Goal: Task Accomplishment & Management: Complete application form

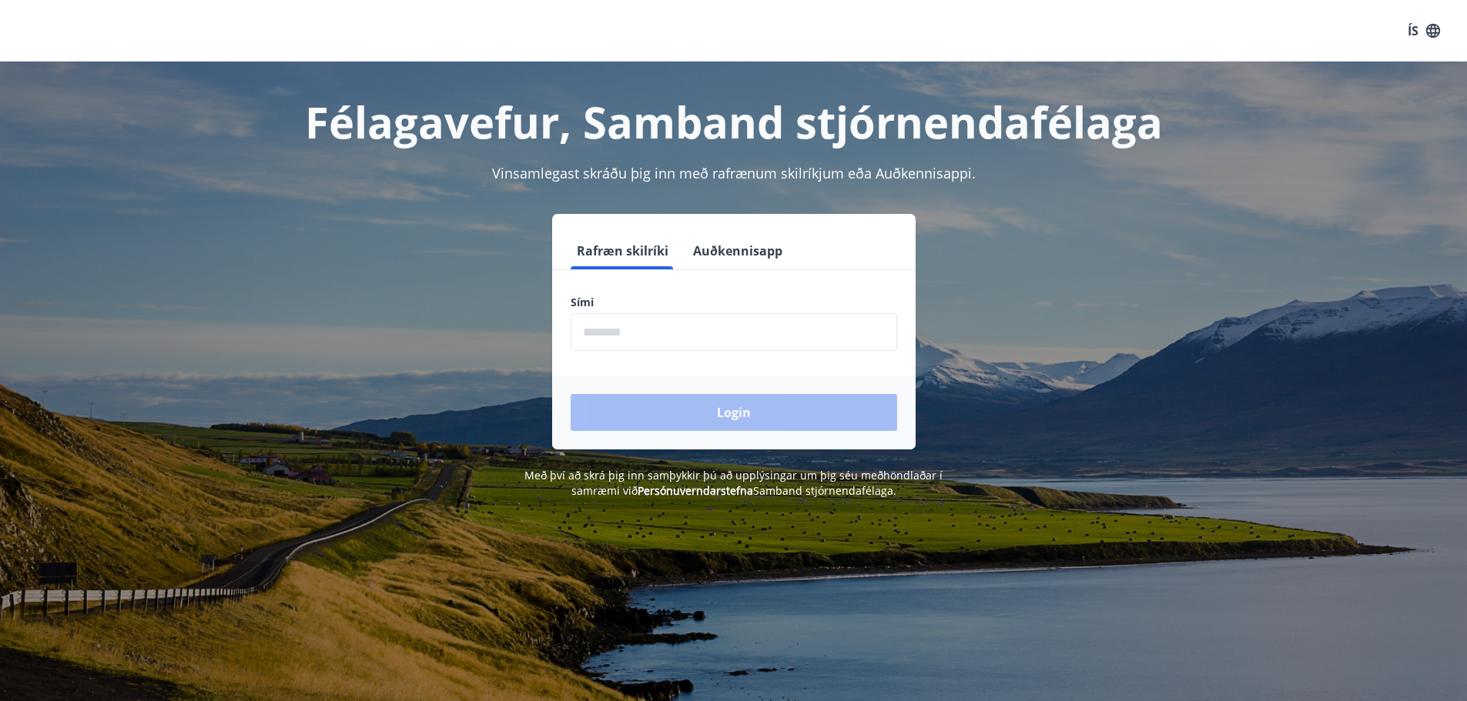
click at [623, 333] on input "phone" at bounding box center [733, 332] width 326 height 38
type input "********"
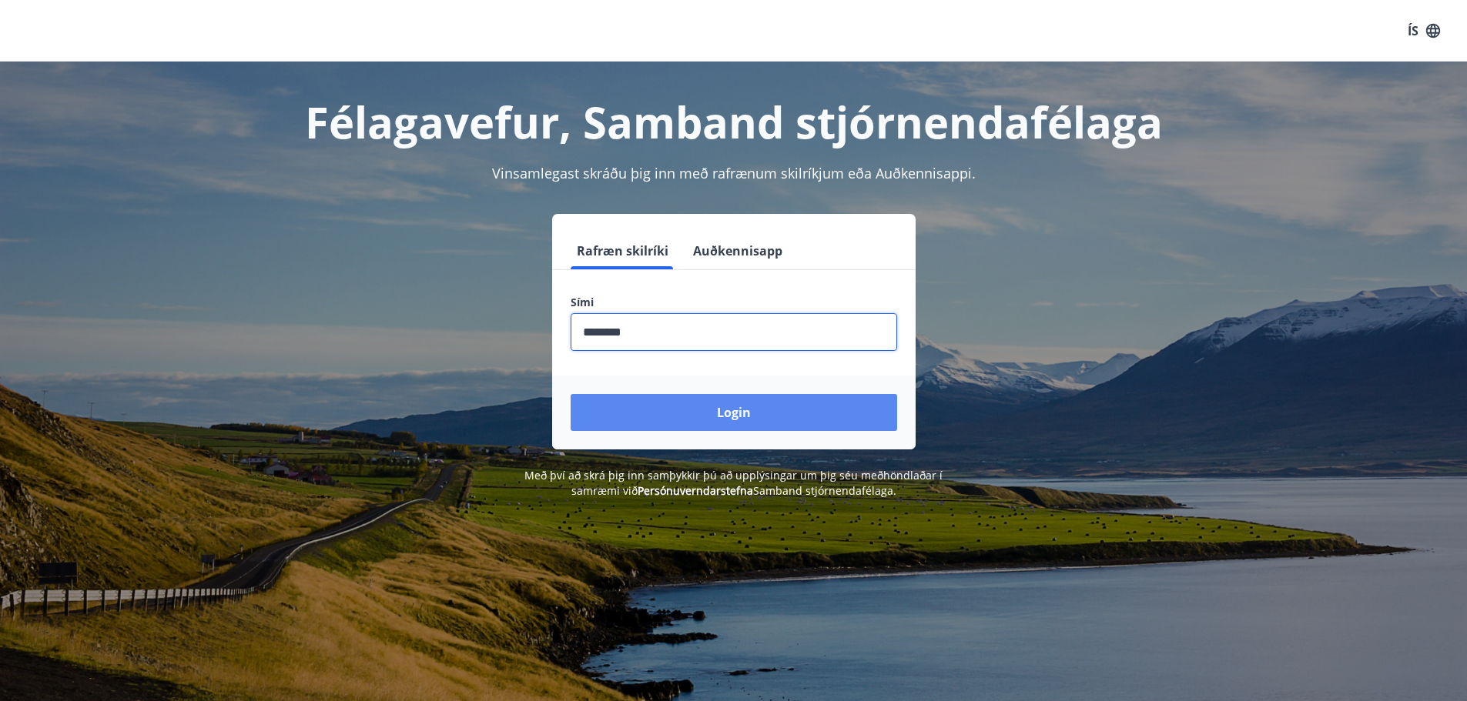
click at [737, 409] on button "Login" at bounding box center [733, 412] width 326 height 37
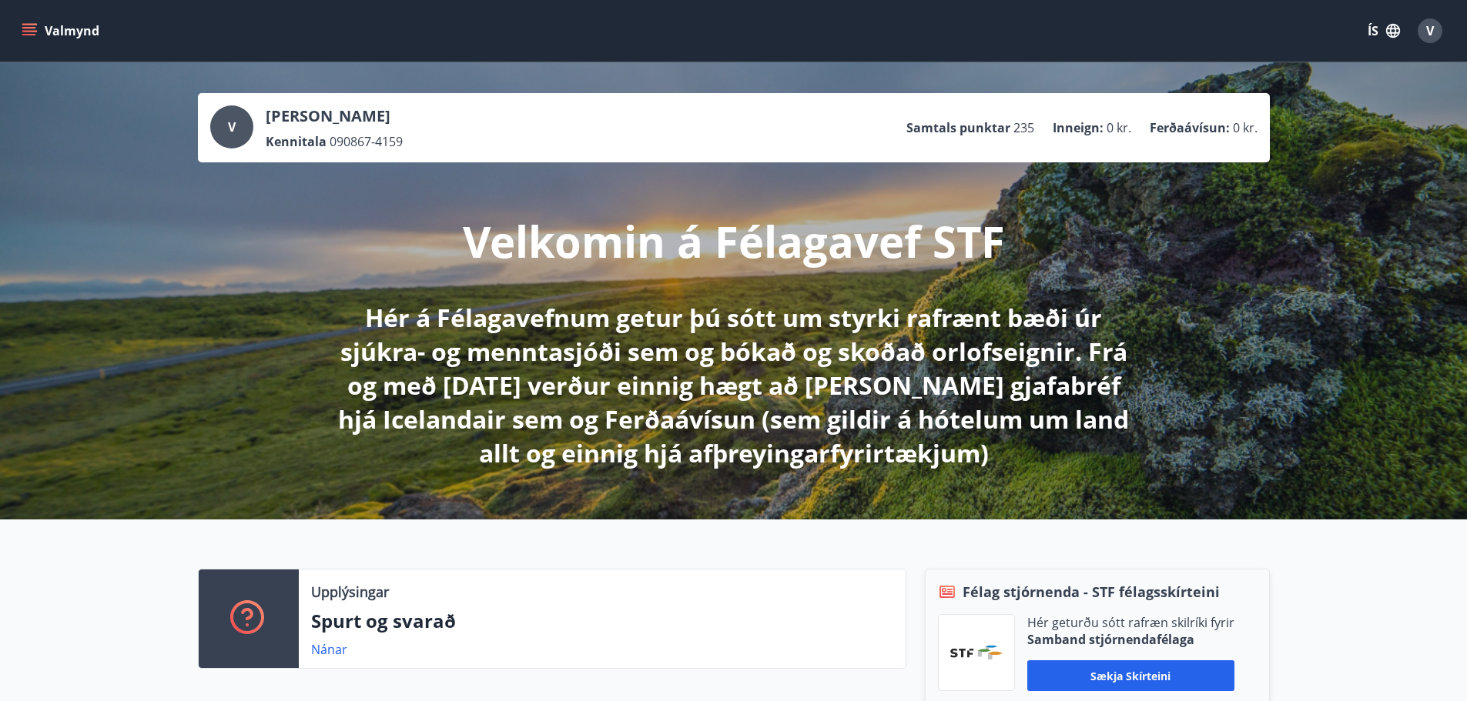
click at [31, 27] on icon "menu" at bounding box center [29, 28] width 14 height 2
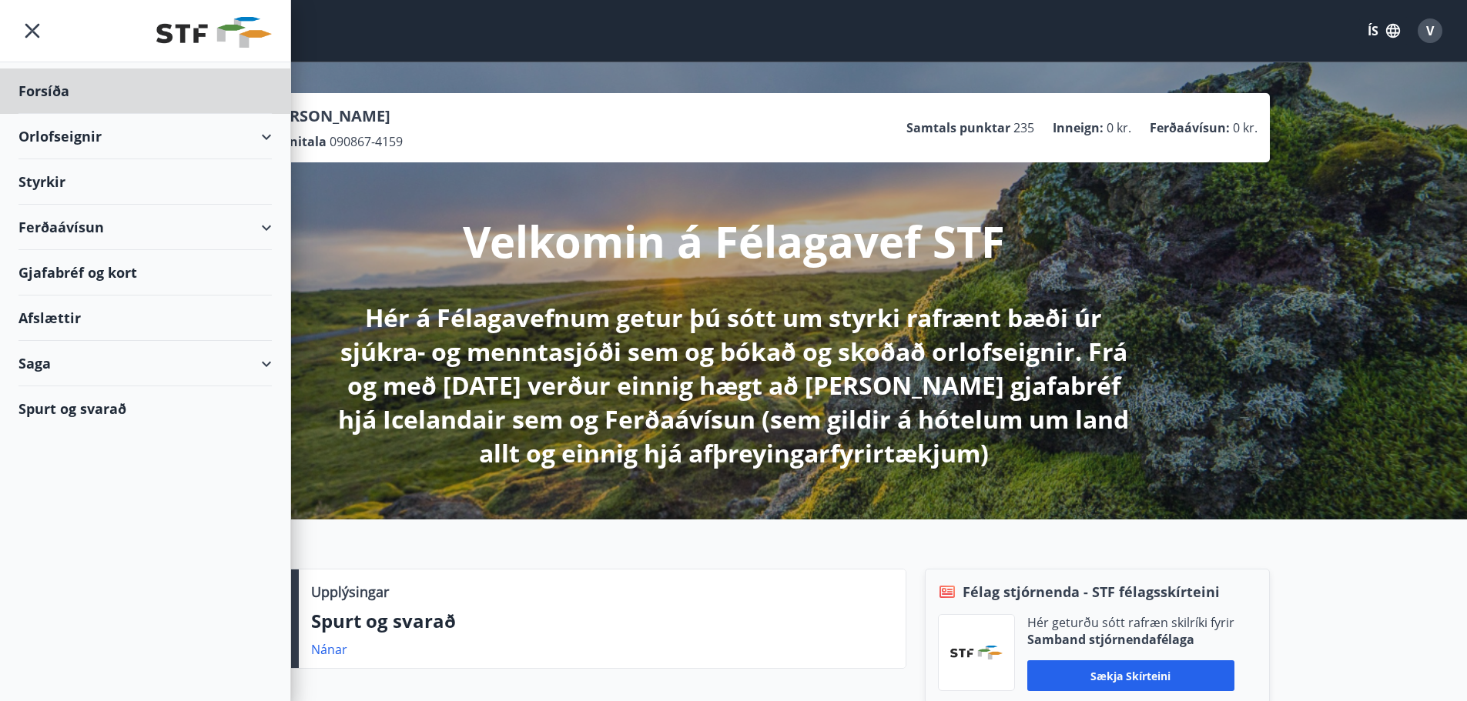
click at [42, 114] on div "Styrkir" at bounding box center [144, 91] width 253 height 45
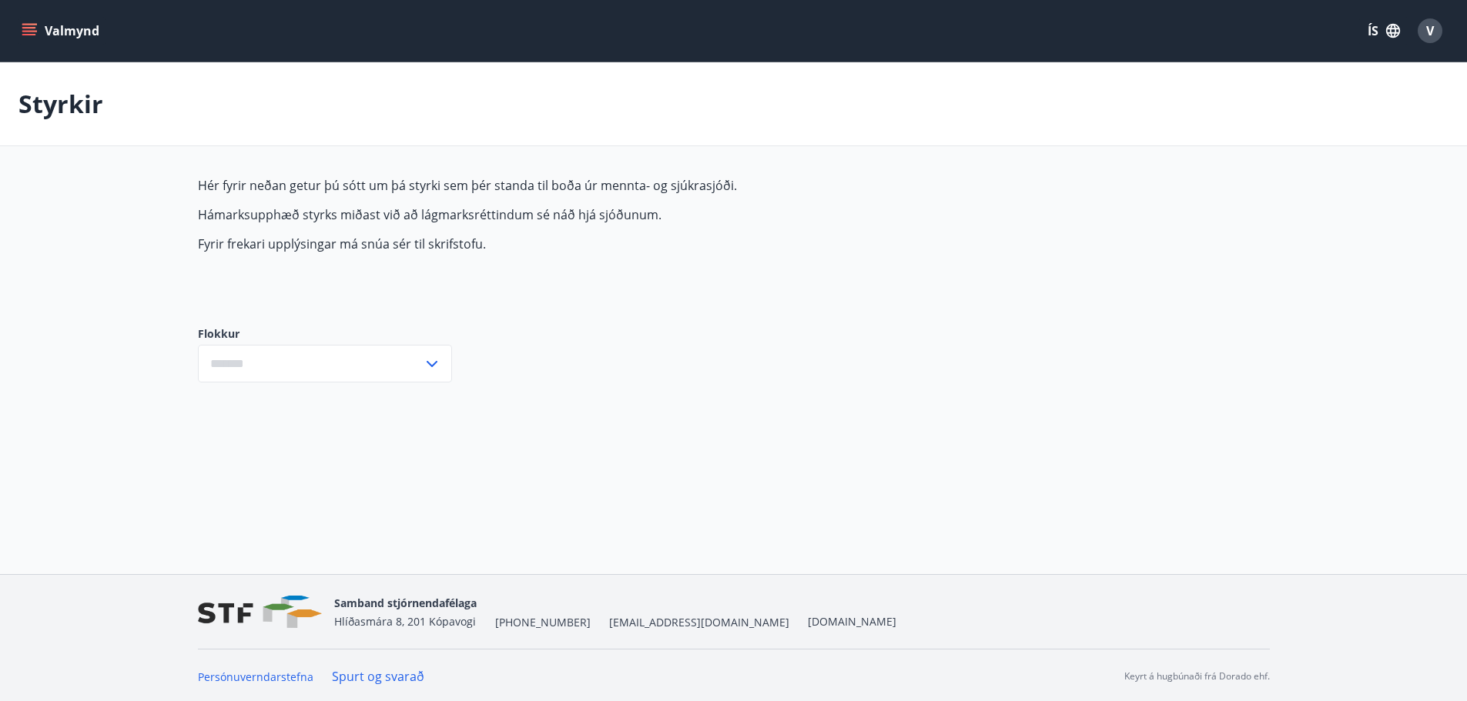
type input "***"
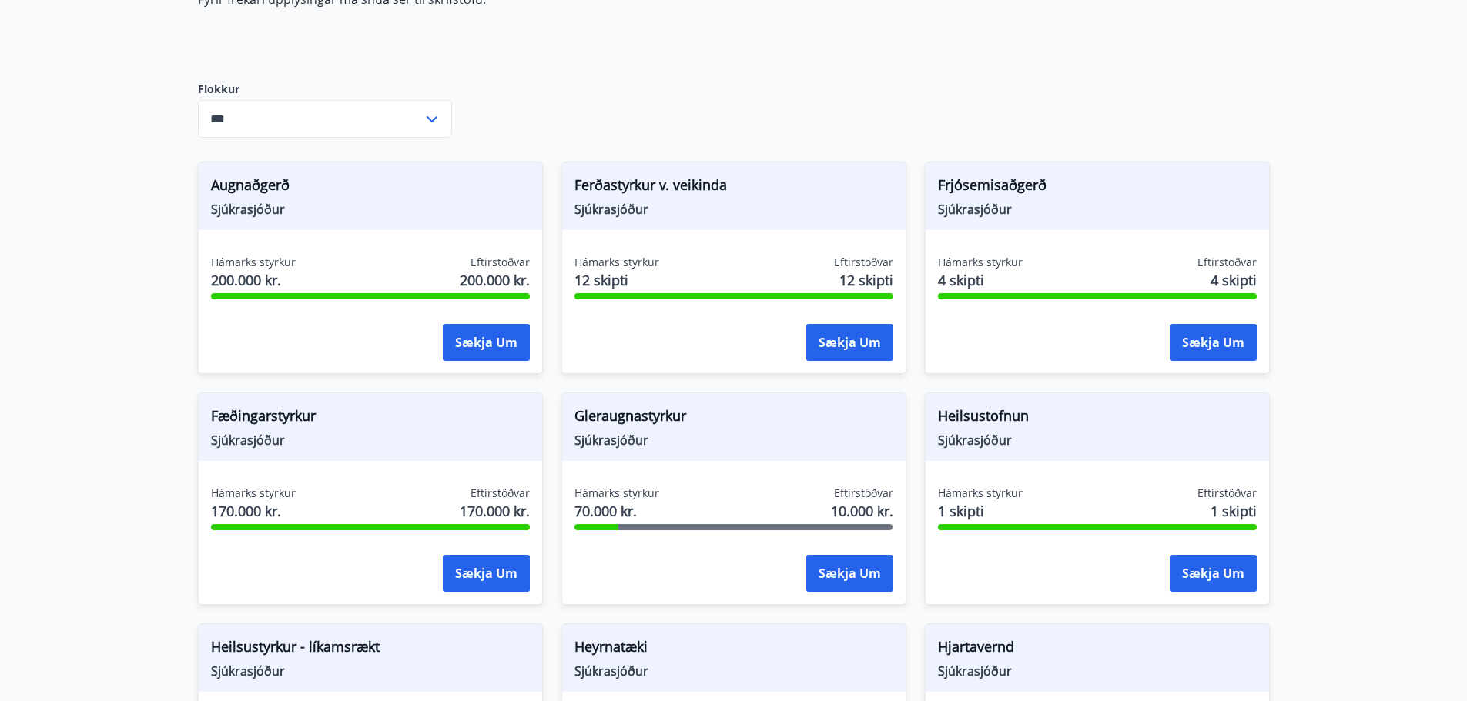
scroll to position [219, 0]
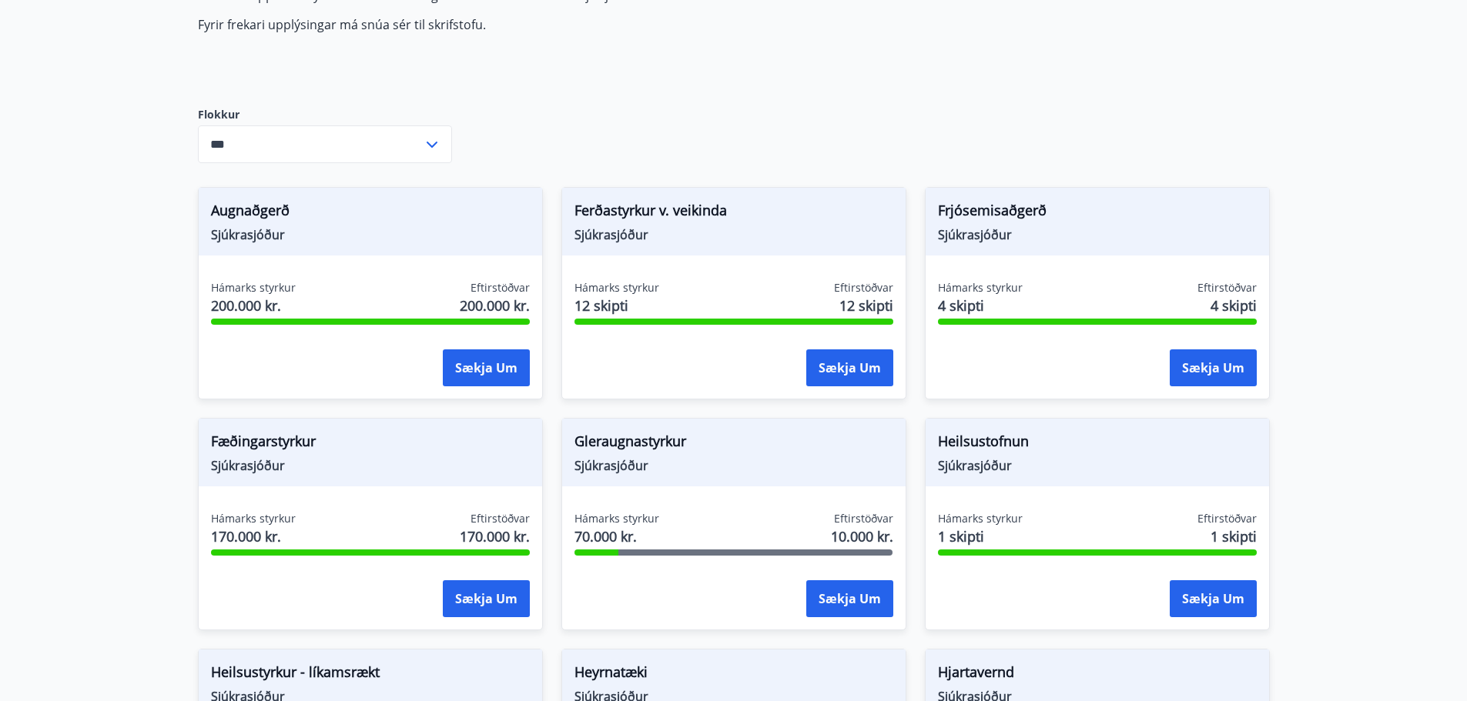
click at [431, 143] on icon at bounding box center [432, 144] width 18 height 18
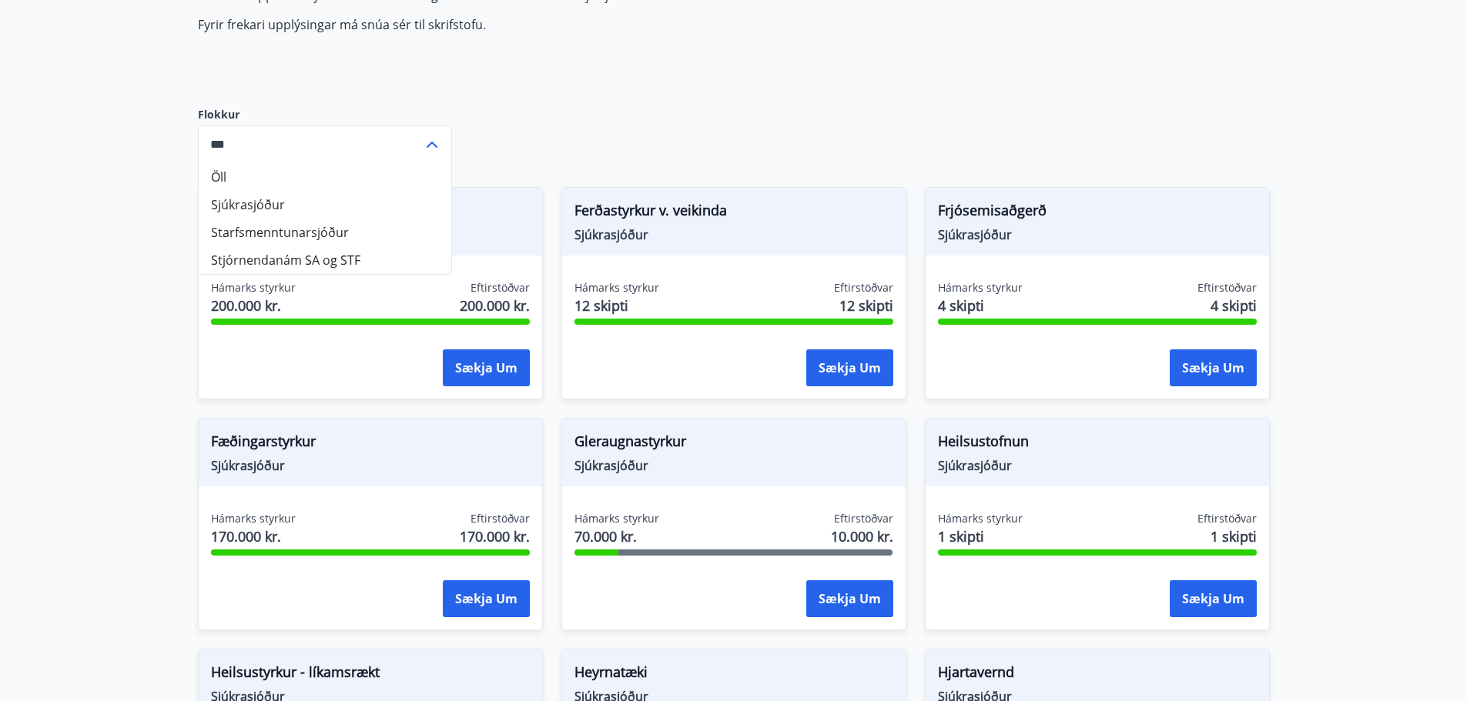
click at [431, 143] on icon at bounding box center [432, 145] width 11 height 6
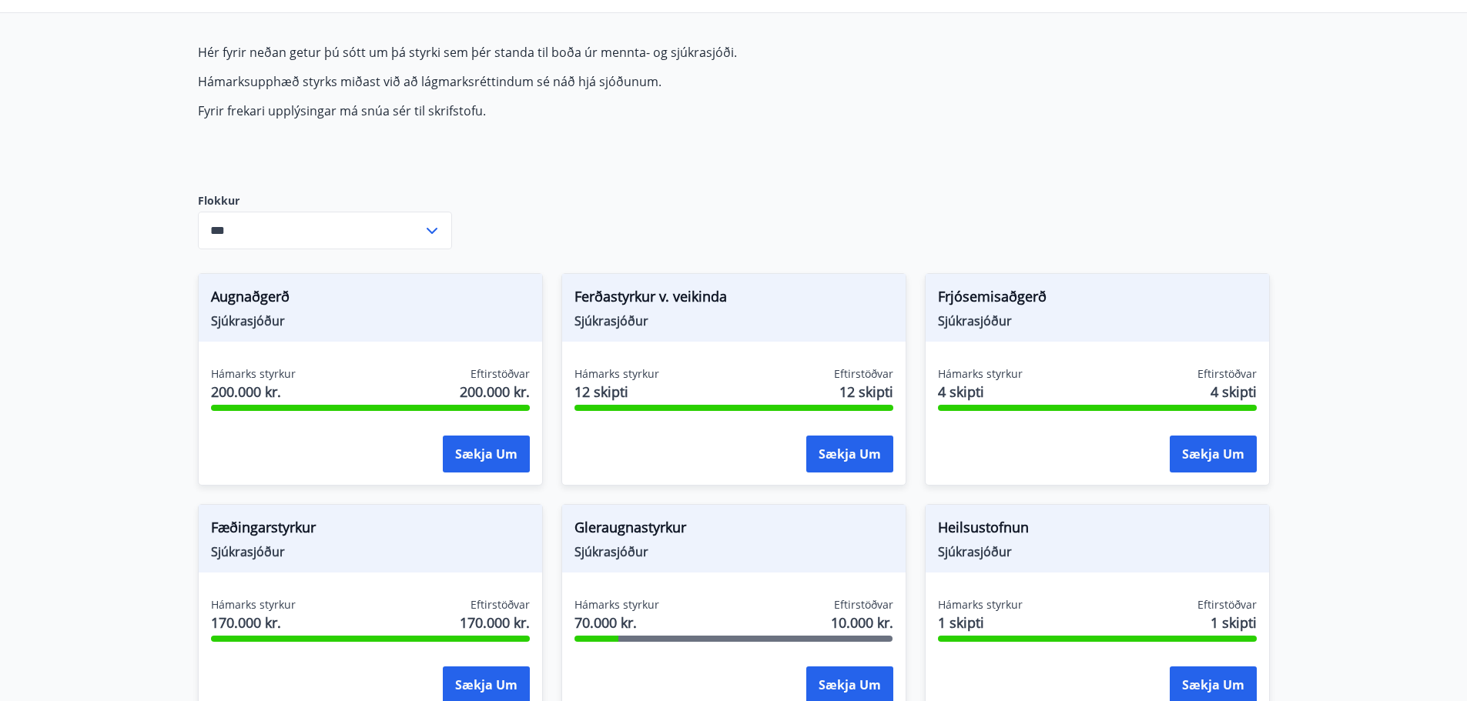
scroll to position [0, 0]
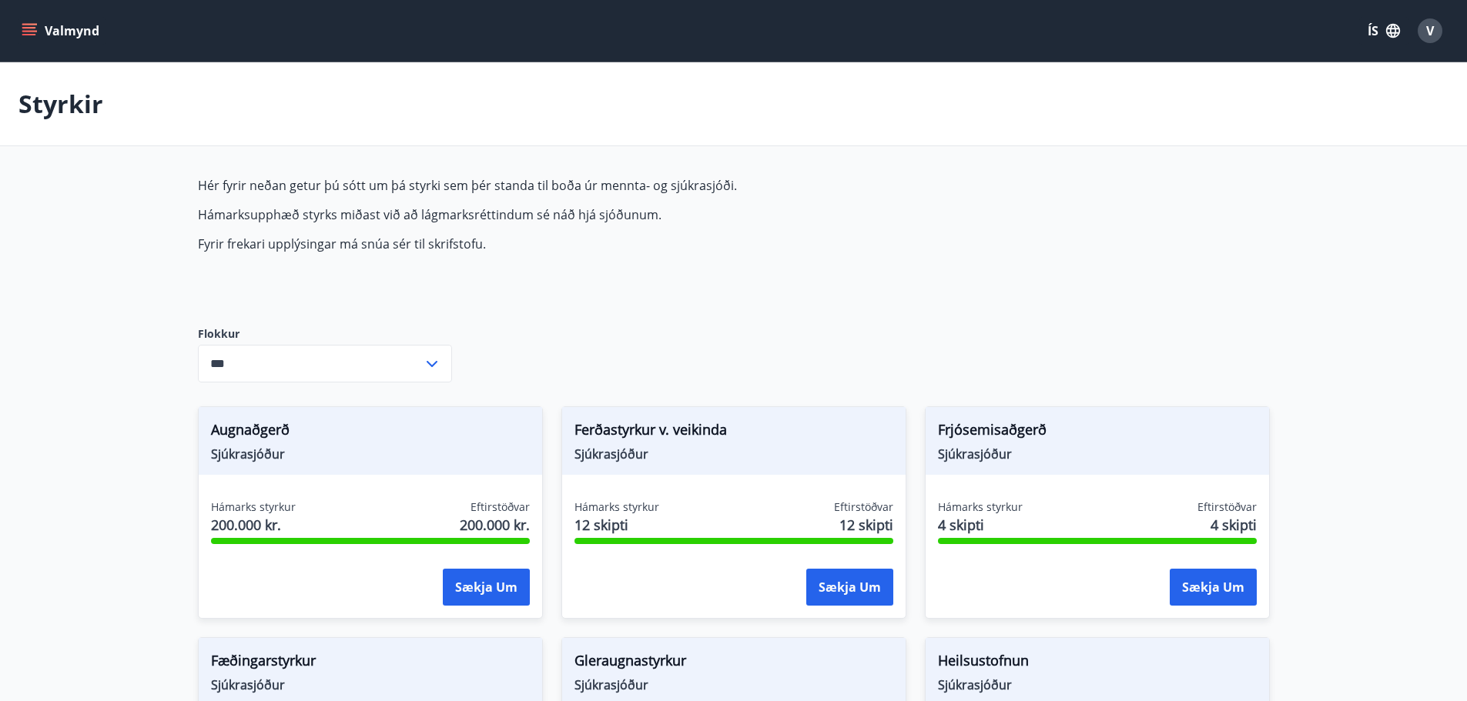
click at [35, 32] on icon "menu" at bounding box center [30, 31] width 17 height 2
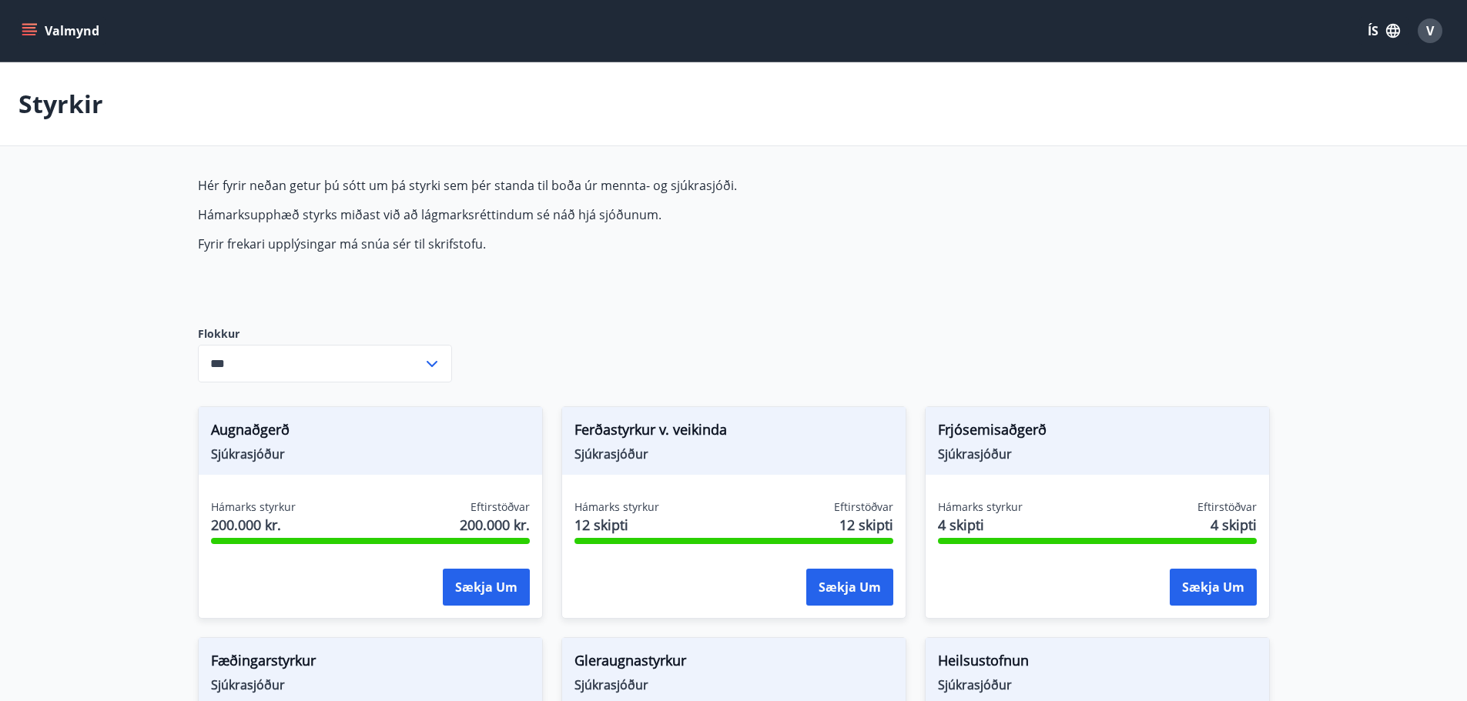
click at [32, 32] on icon "menu" at bounding box center [30, 31] width 17 height 2
click at [1424, 34] on div "V" at bounding box center [1429, 30] width 25 height 25
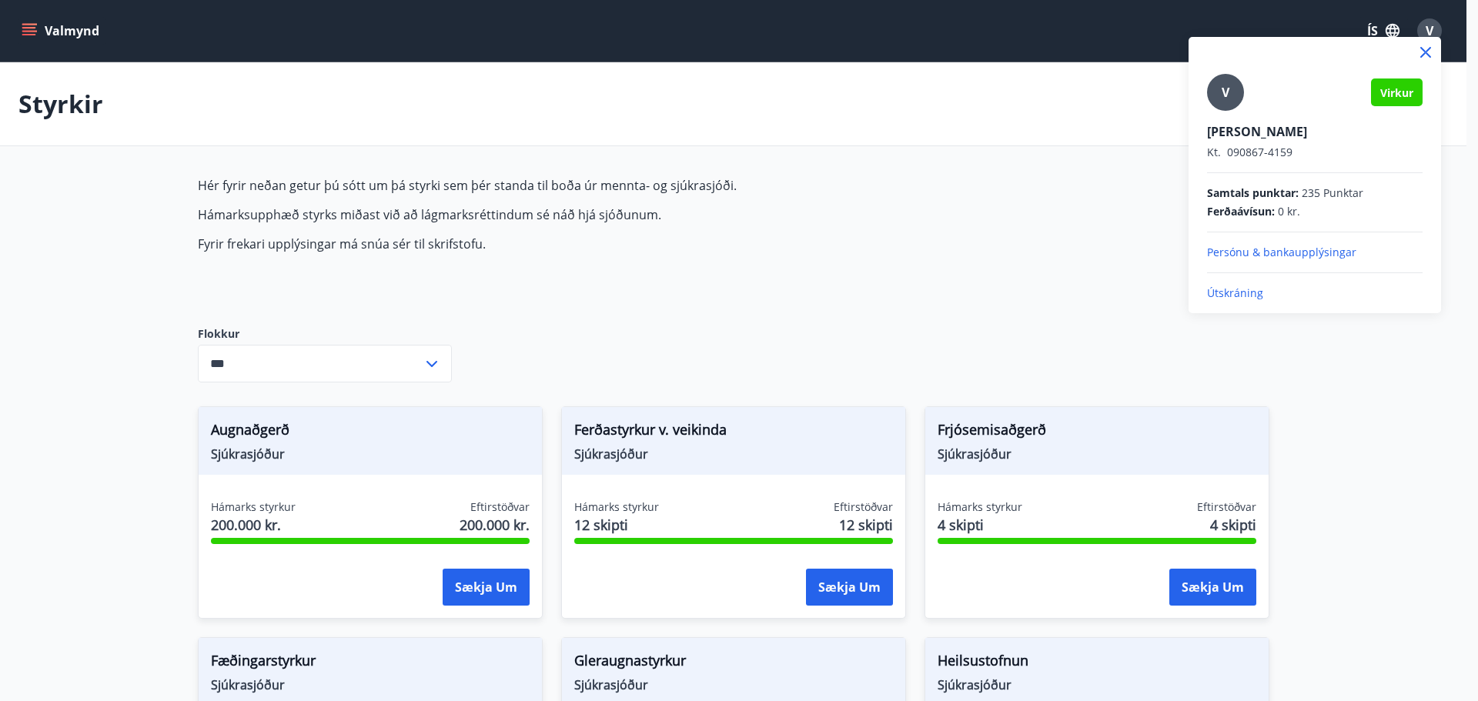
click at [970, 165] on div at bounding box center [739, 350] width 1478 height 701
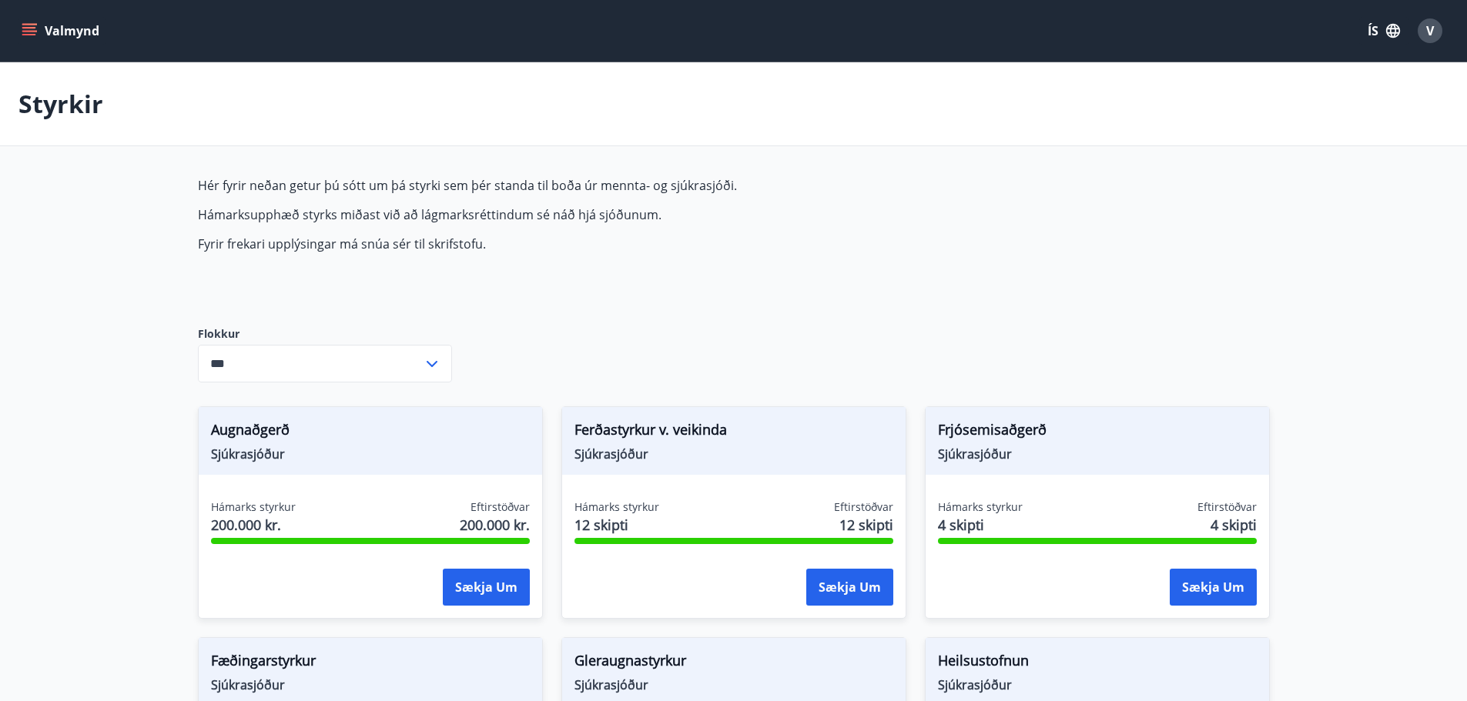
click at [1424, 27] on div "V" at bounding box center [1429, 30] width 25 height 25
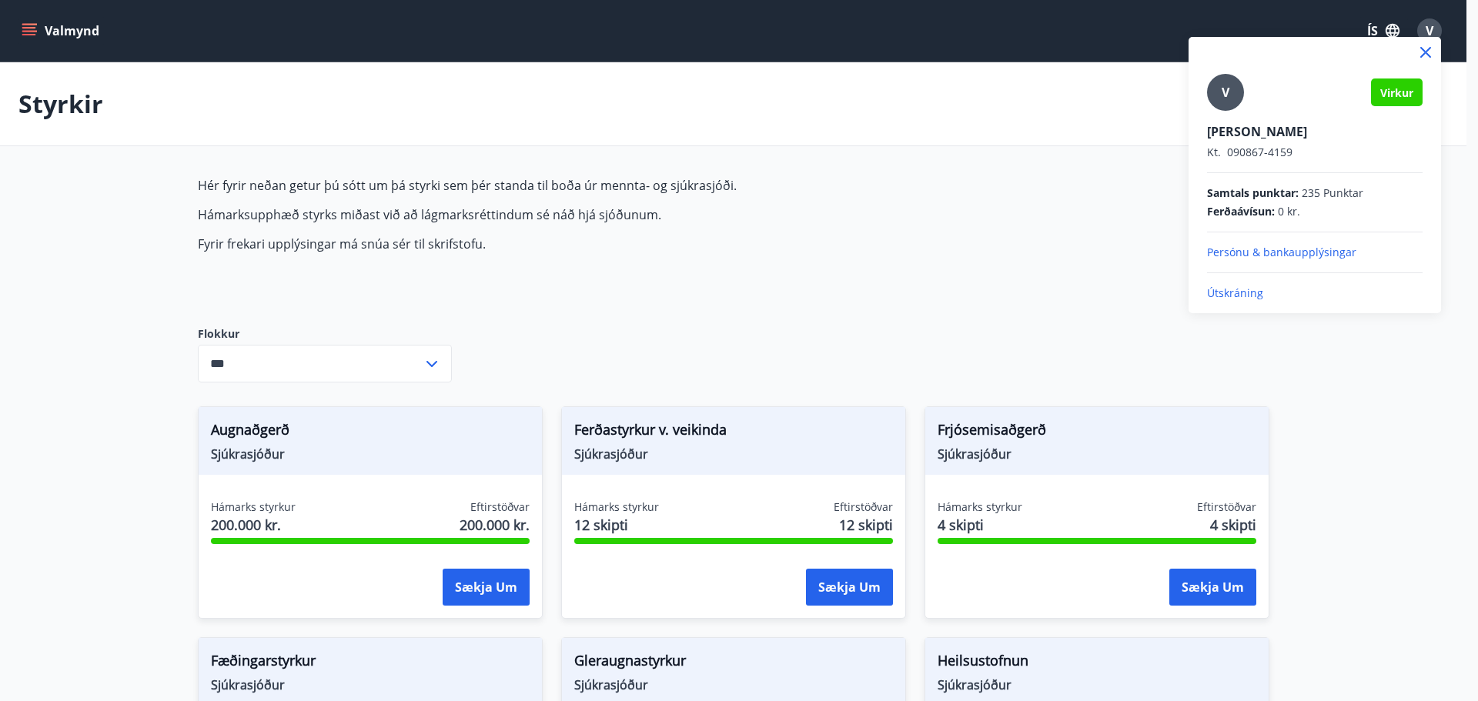
click at [1428, 52] on icon at bounding box center [1426, 52] width 18 height 18
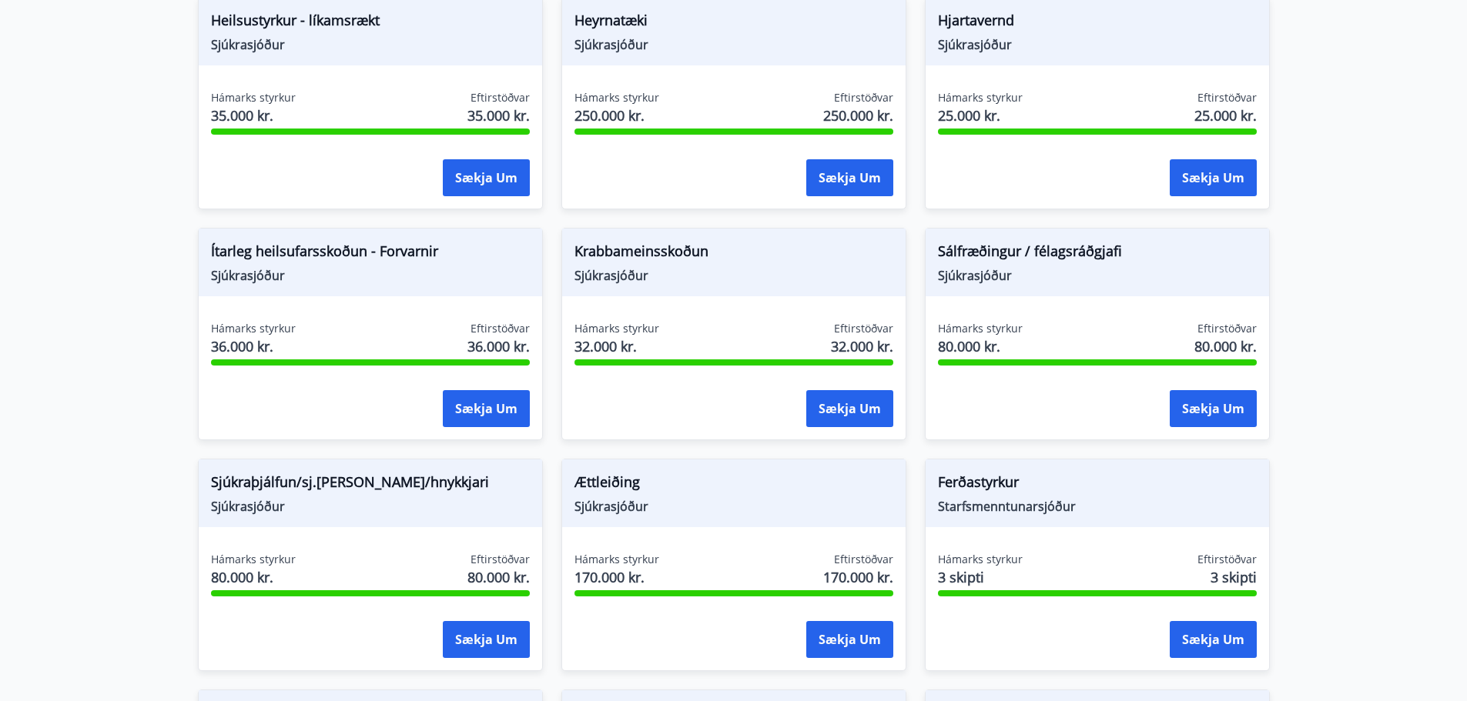
scroll to position [1001, 0]
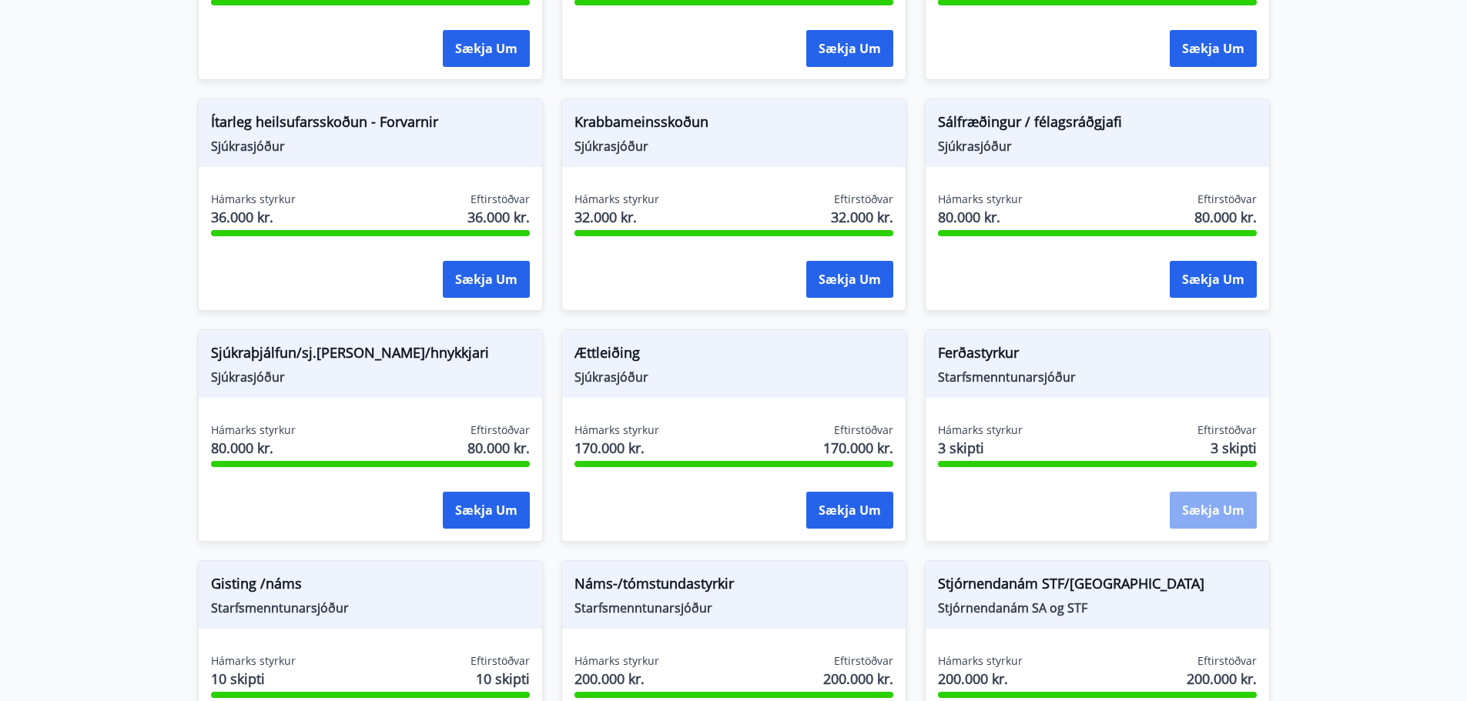
click at [1212, 517] on button "Sækja um" at bounding box center [1212, 510] width 87 height 37
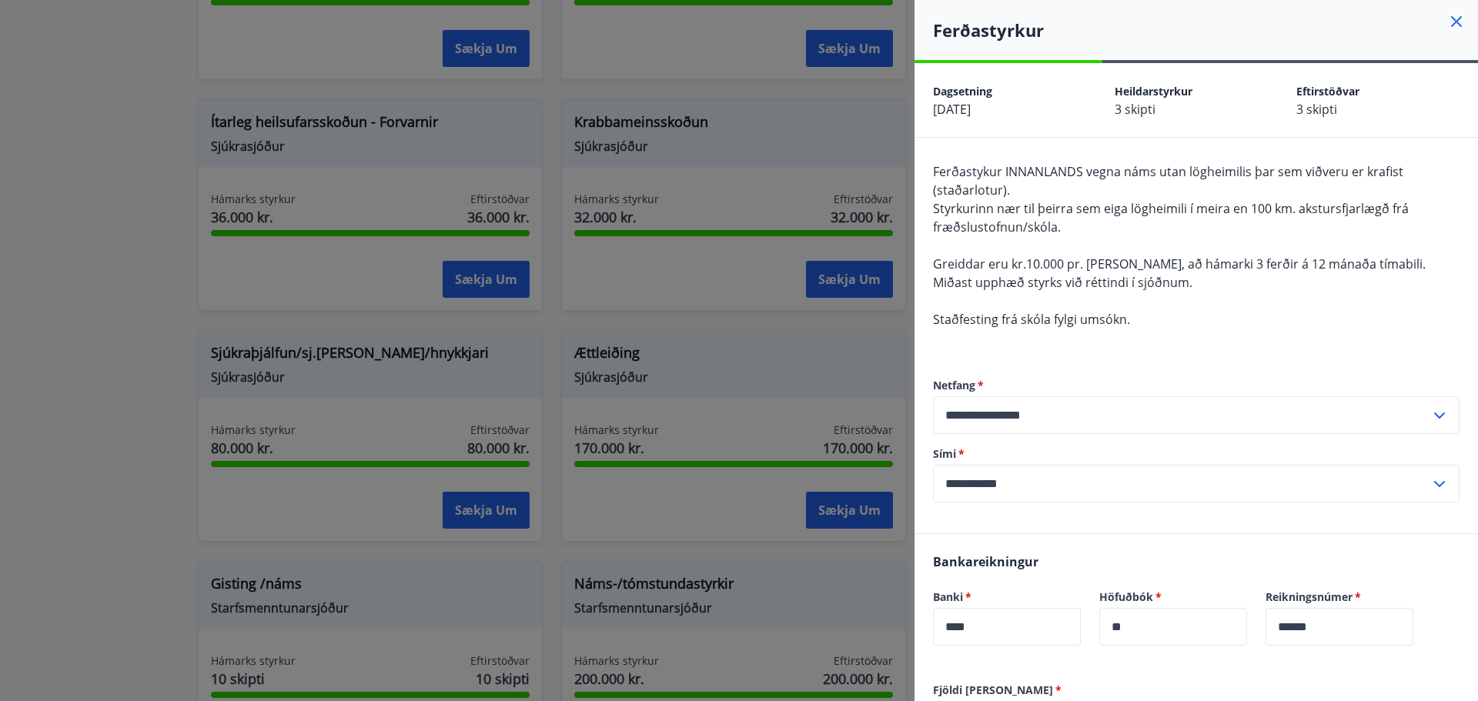
click at [1450, 20] on icon at bounding box center [1456, 21] width 18 height 18
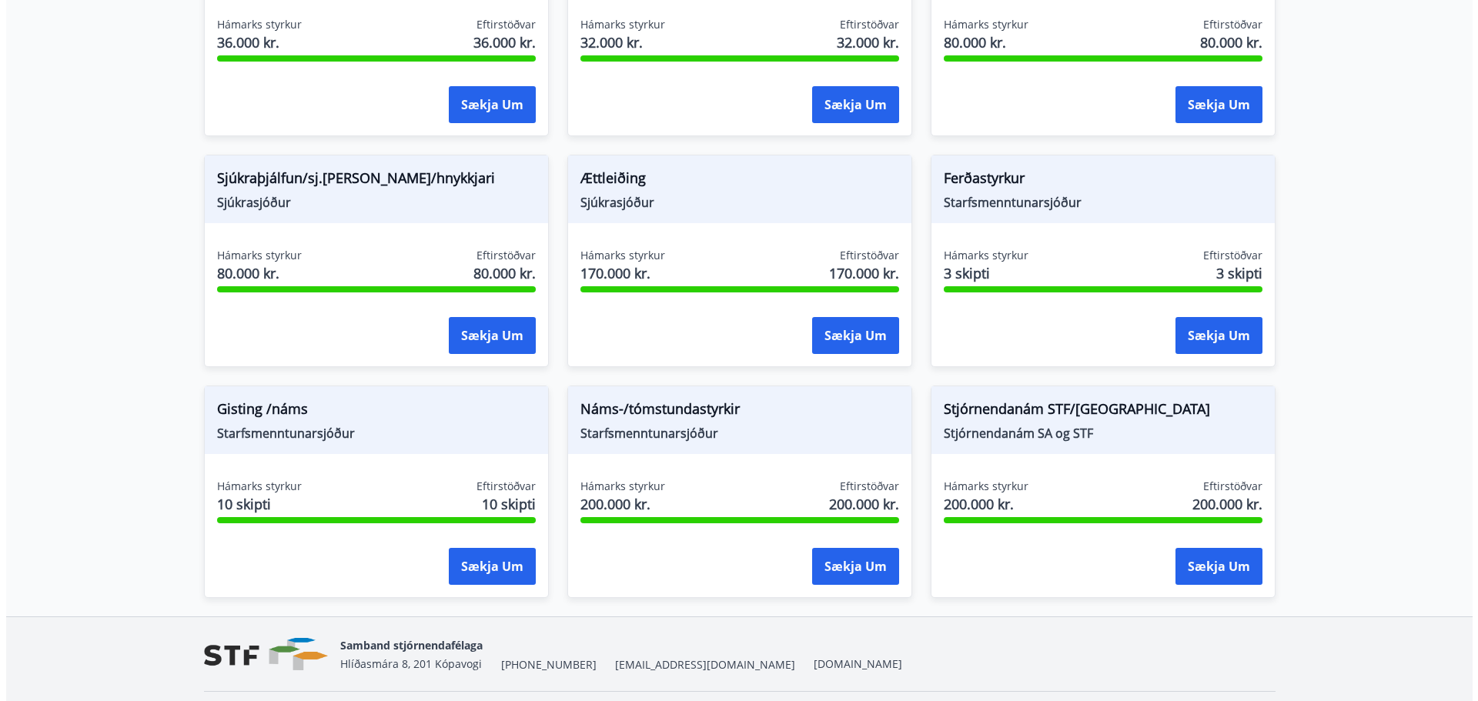
scroll to position [1220, 0]
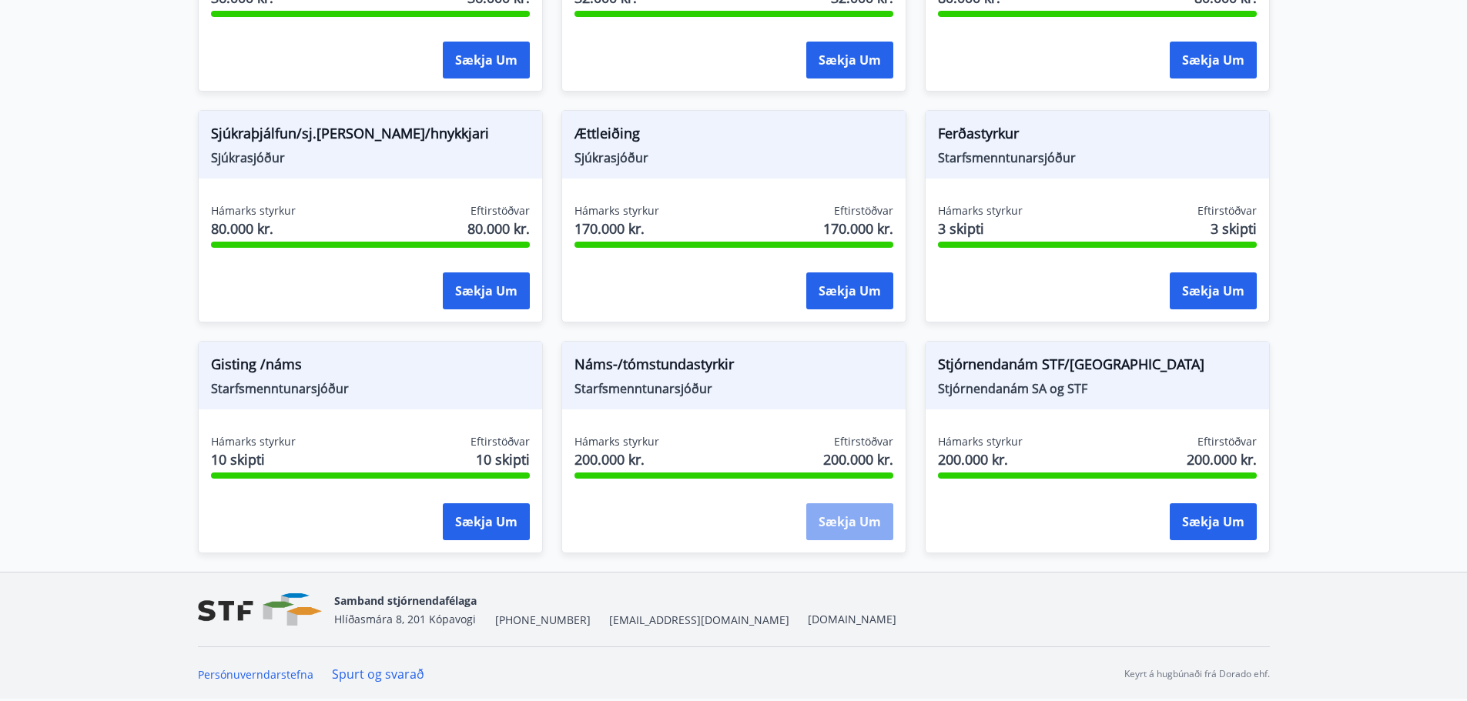
click at [836, 525] on button "Sækja um" at bounding box center [849, 522] width 87 height 37
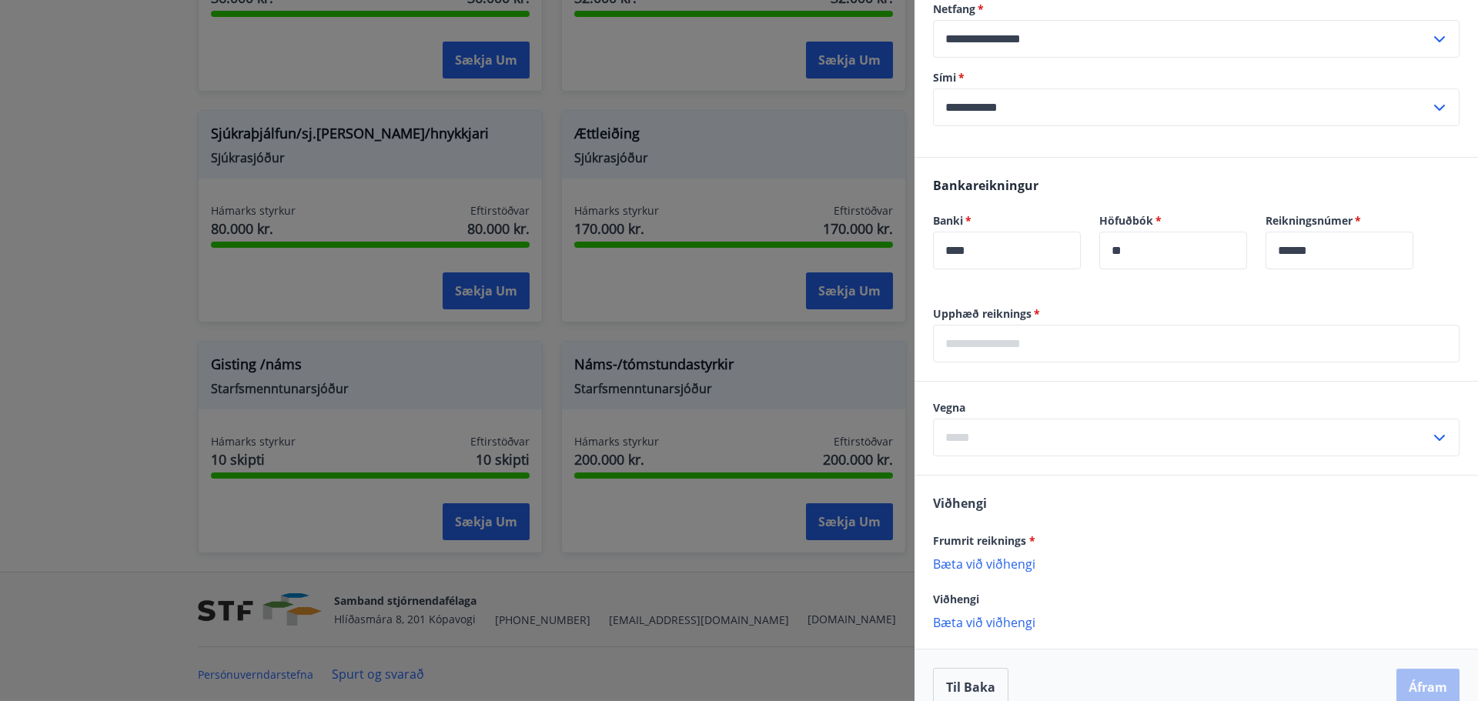
scroll to position [585, 0]
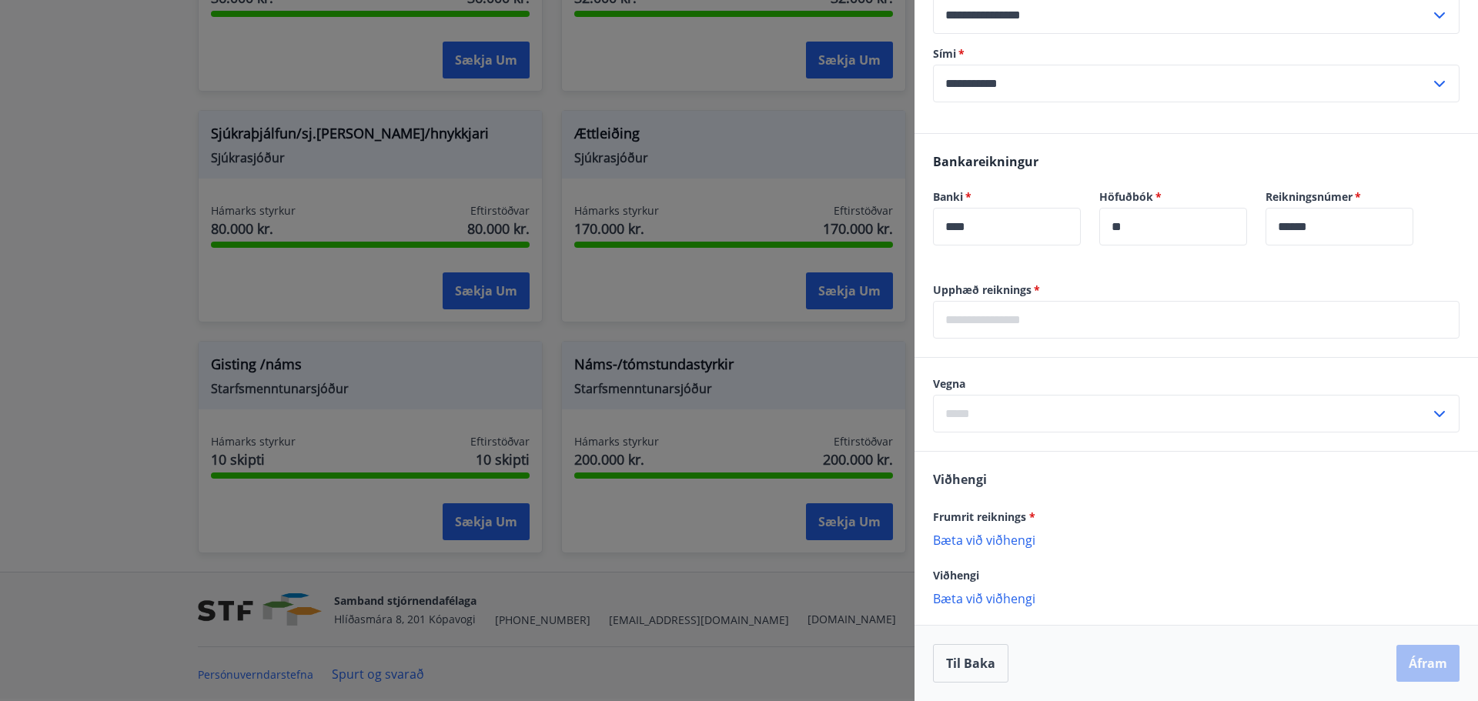
click at [1430, 411] on icon at bounding box center [1439, 414] width 18 height 18
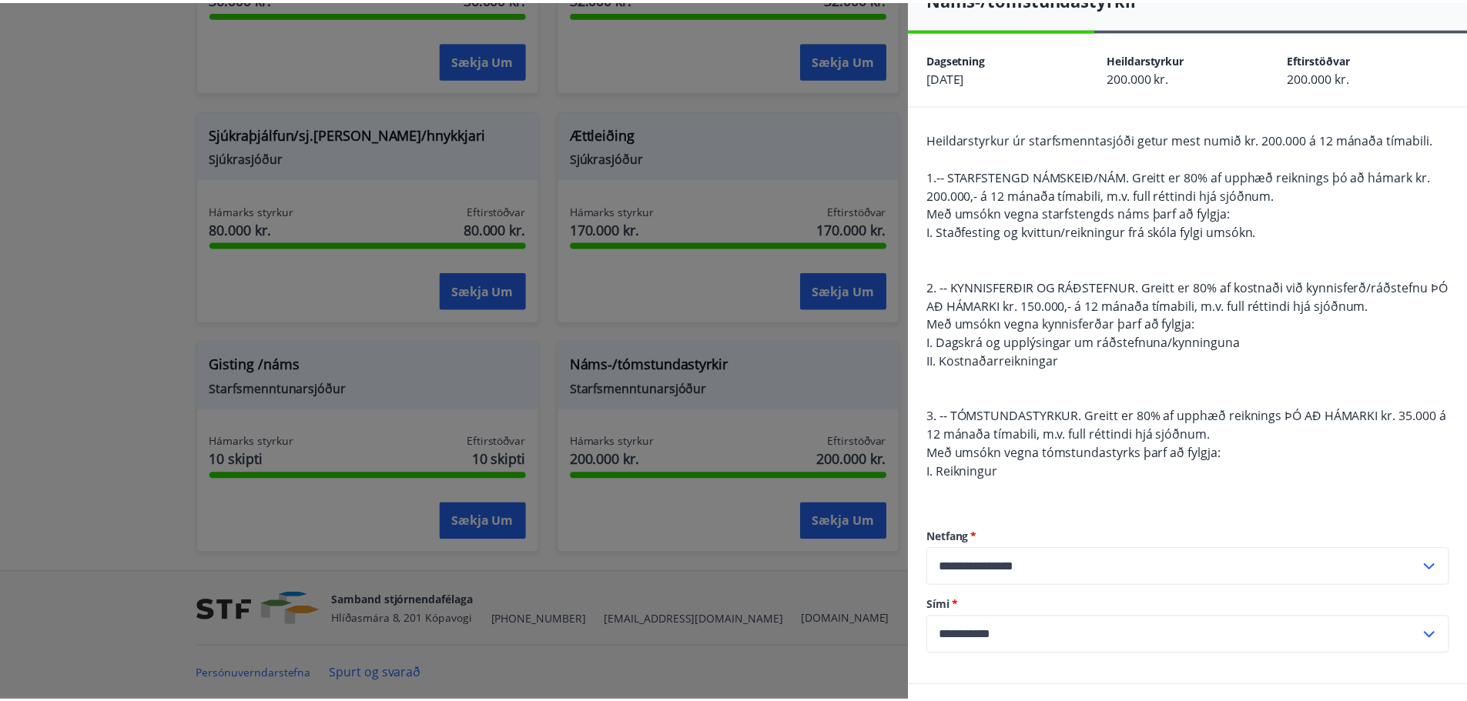
scroll to position [0, 0]
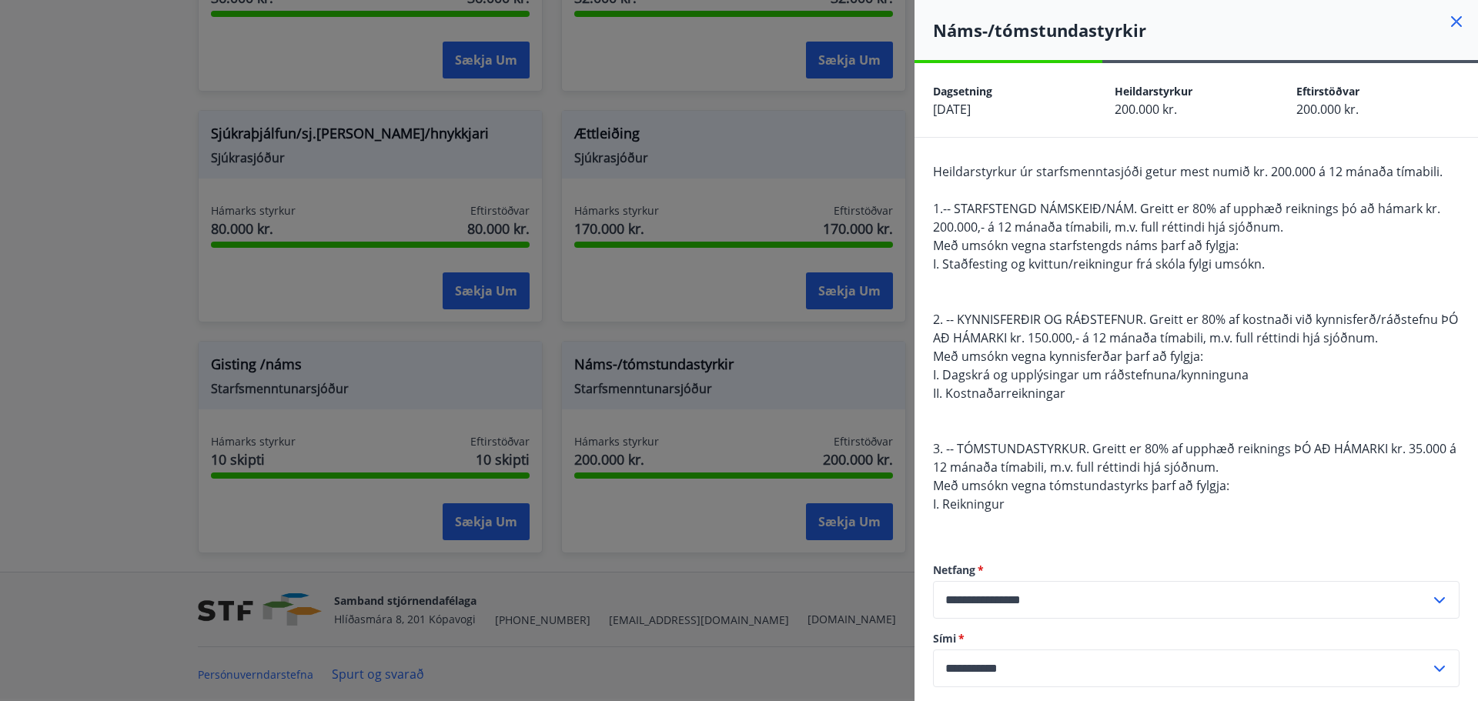
click at [1449, 16] on icon at bounding box center [1456, 21] width 18 height 18
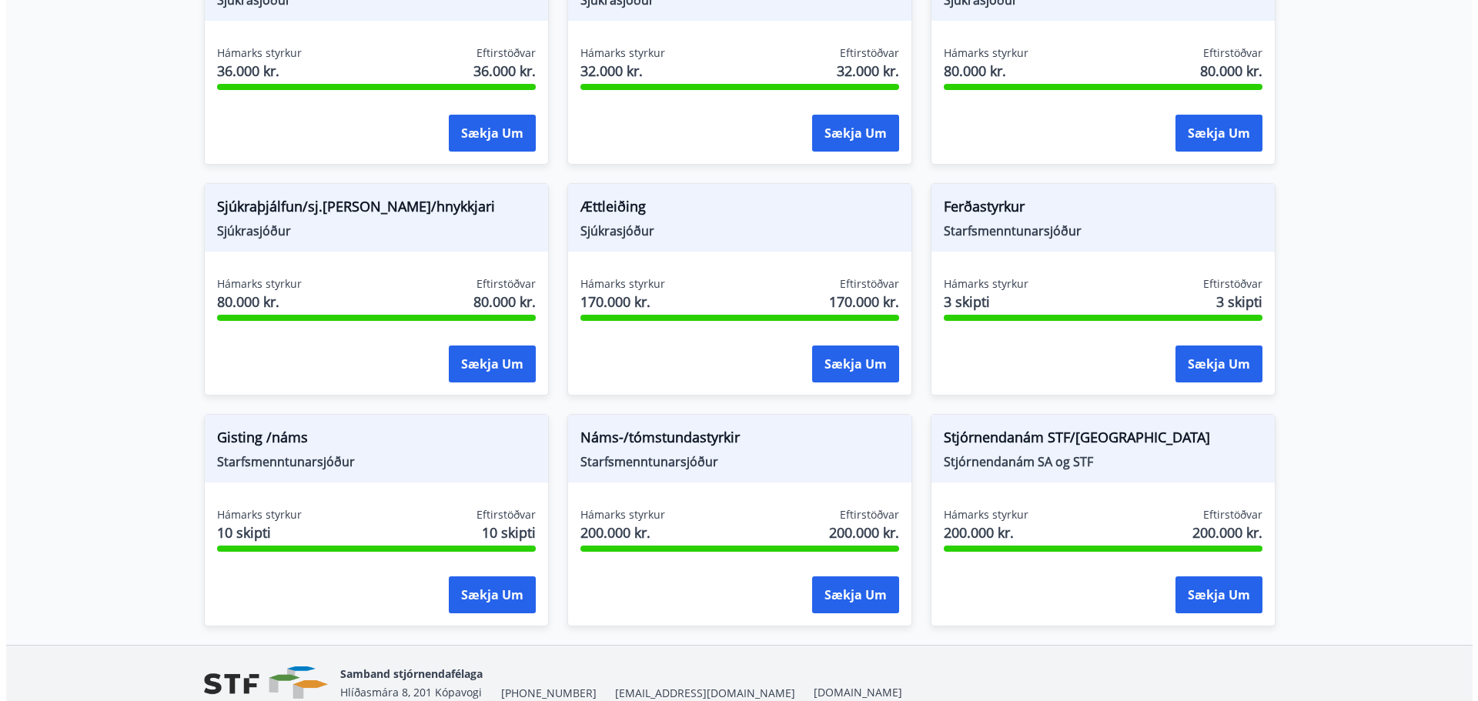
scroll to position [1220, 0]
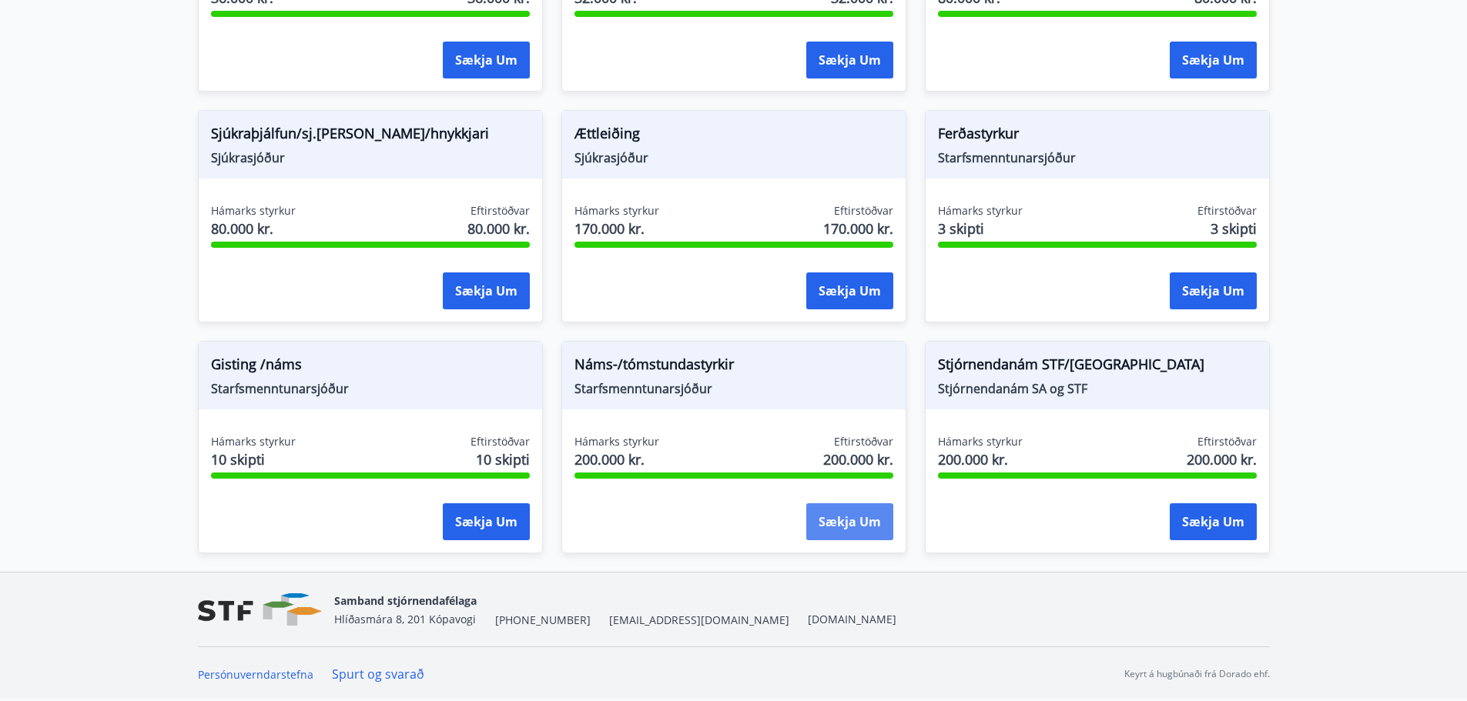
click at [838, 523] on button "Sækja um" at bounding box center [849, 522] width 87 height 37
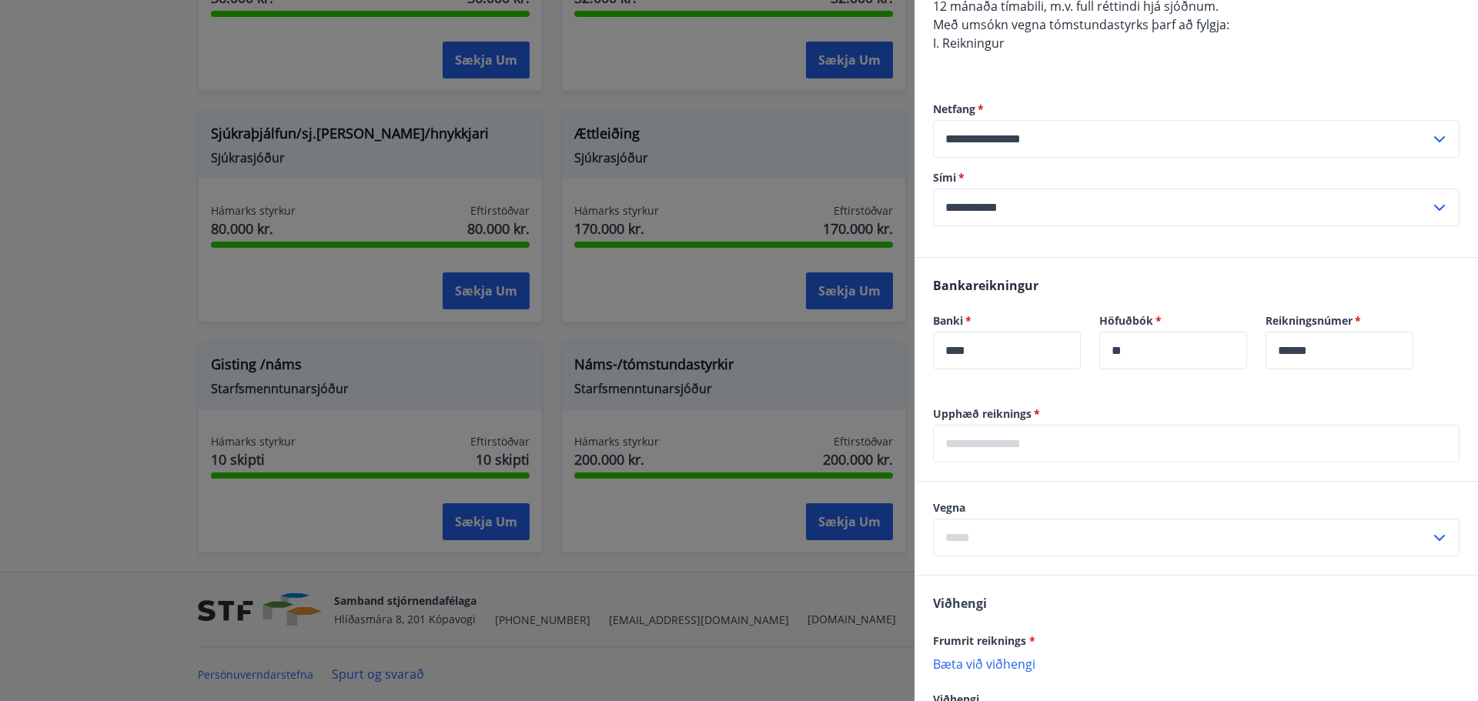
scroll to position [539, 0]
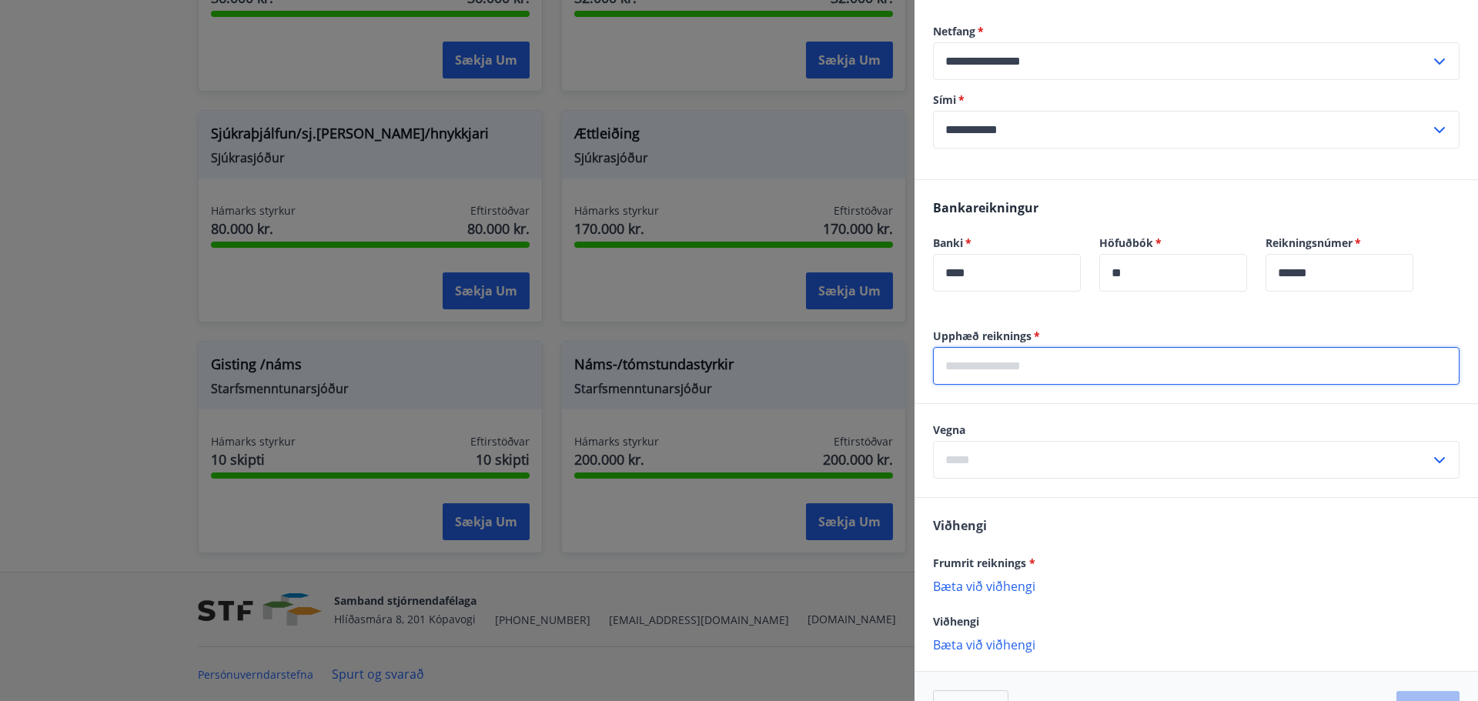
click at [1039, 364] on input "text" at bounding box center [1196, 366] width 527 height 38
type input "******"
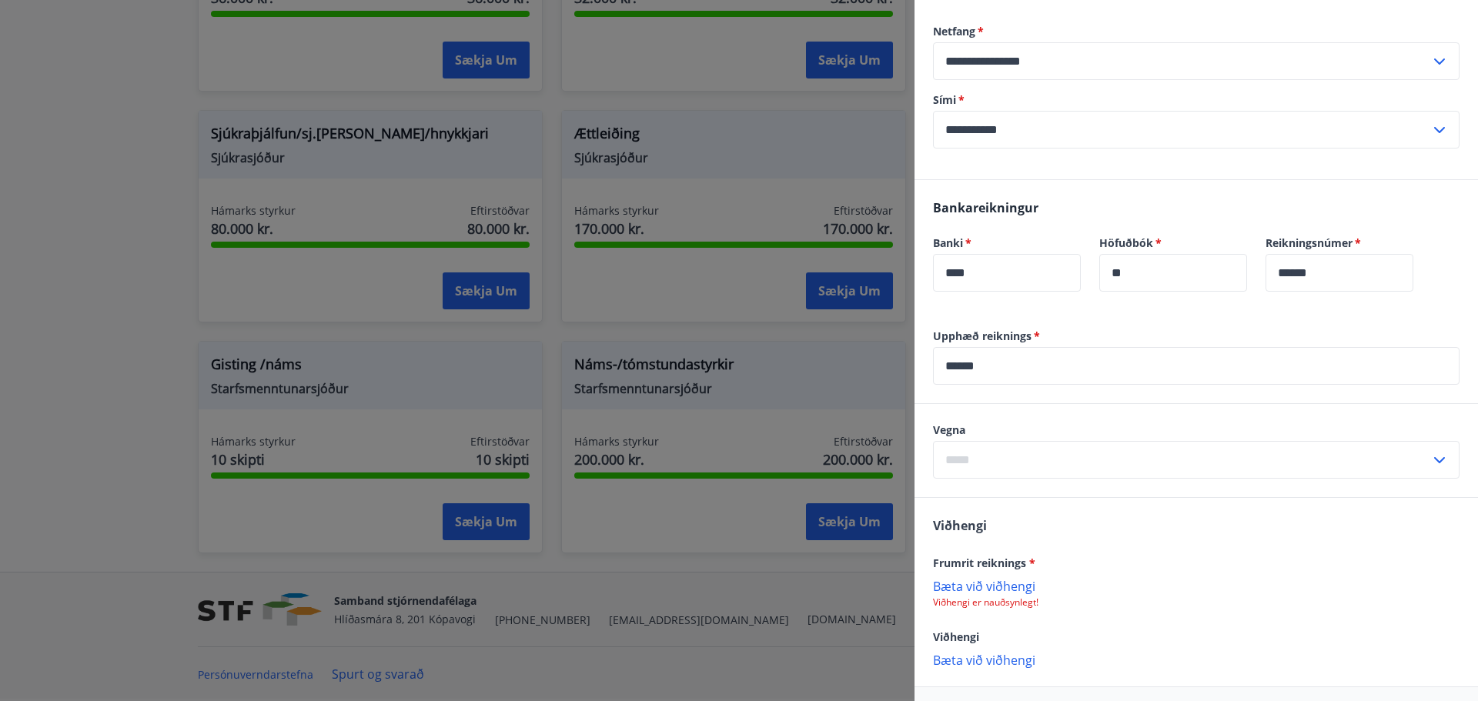
click at [1431, 455] on icon at bounding box center [1439, 460] width 18 height 18
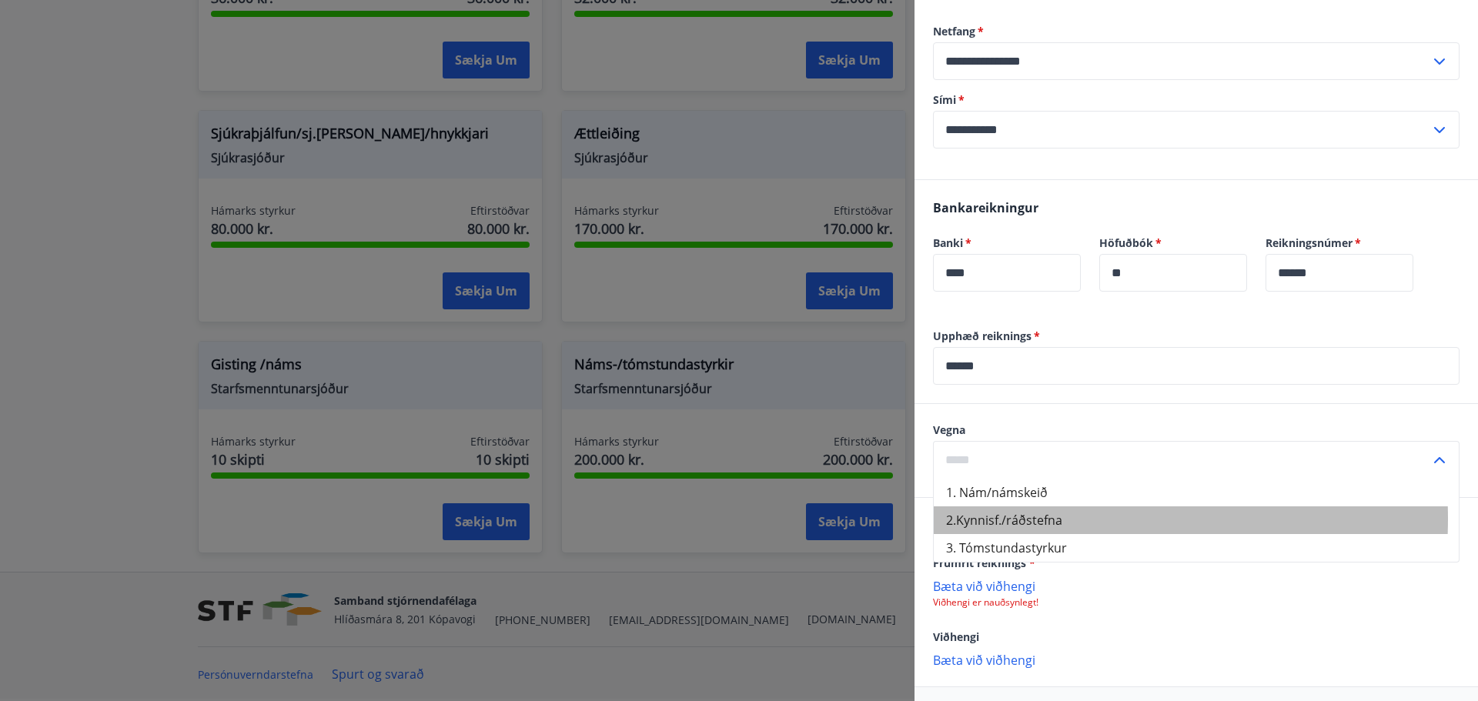
click at [1003, 519] on li "2.Kynnisf./ráðstefna" at bounding box center [1196, 521] width 525 height 28
type input "**********"
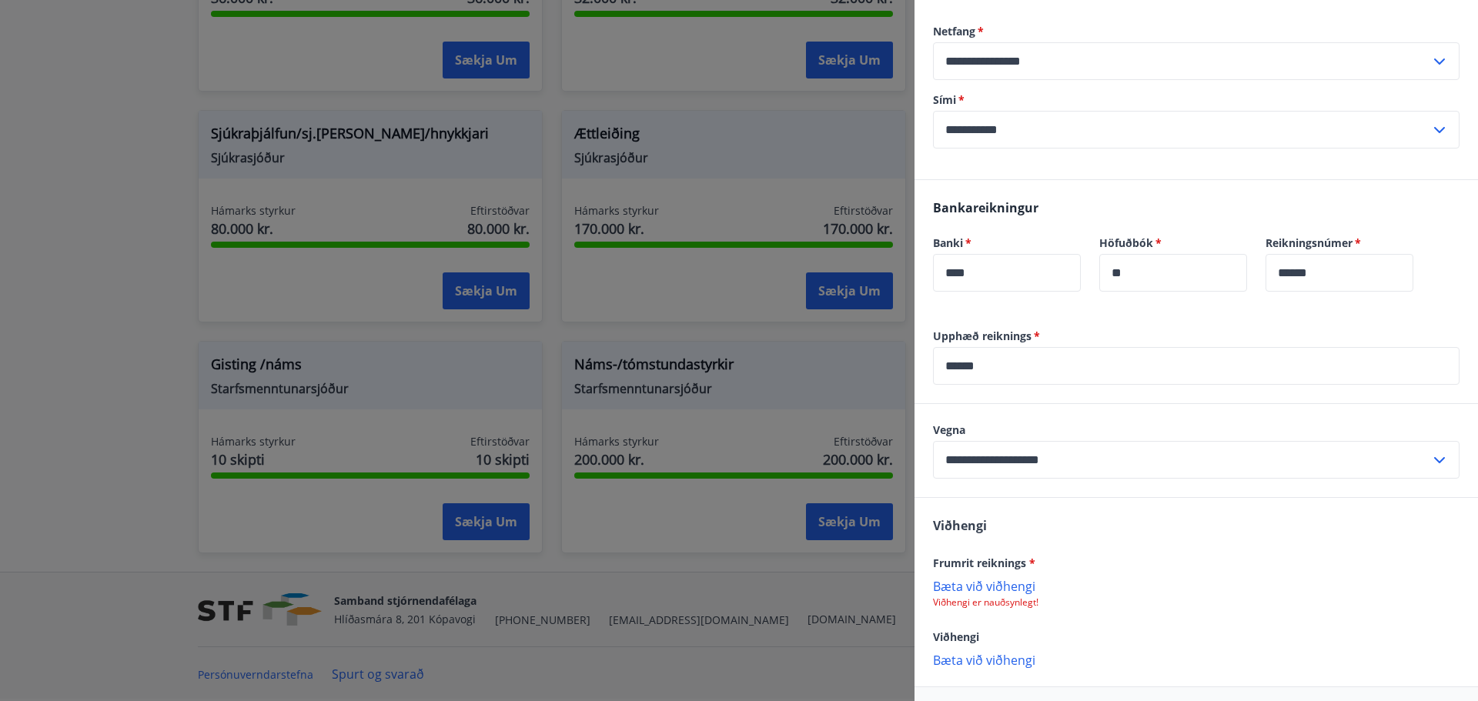
click at [964, 582] on p "Bæta við viðhengi" at bounding box center [1196, 585] width 527 height 15
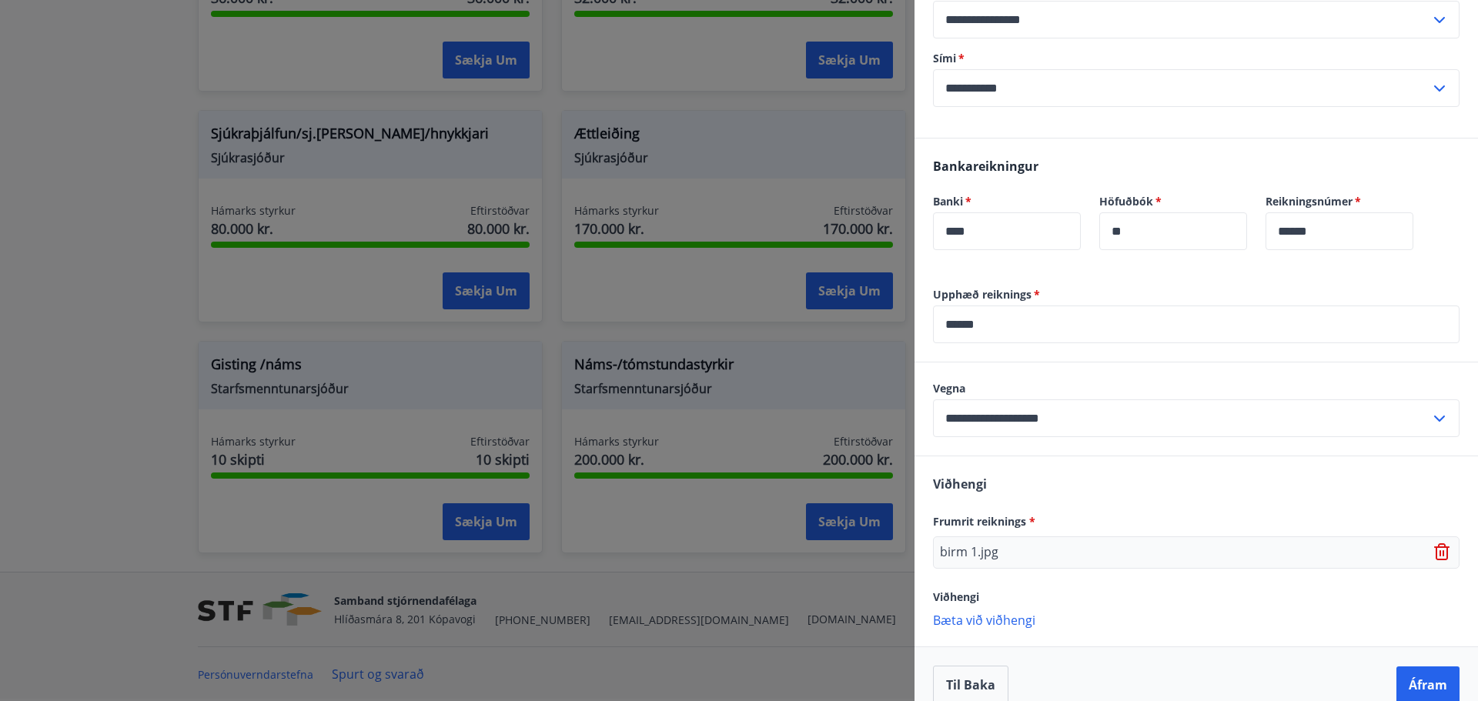
scroll to position [602, 0]
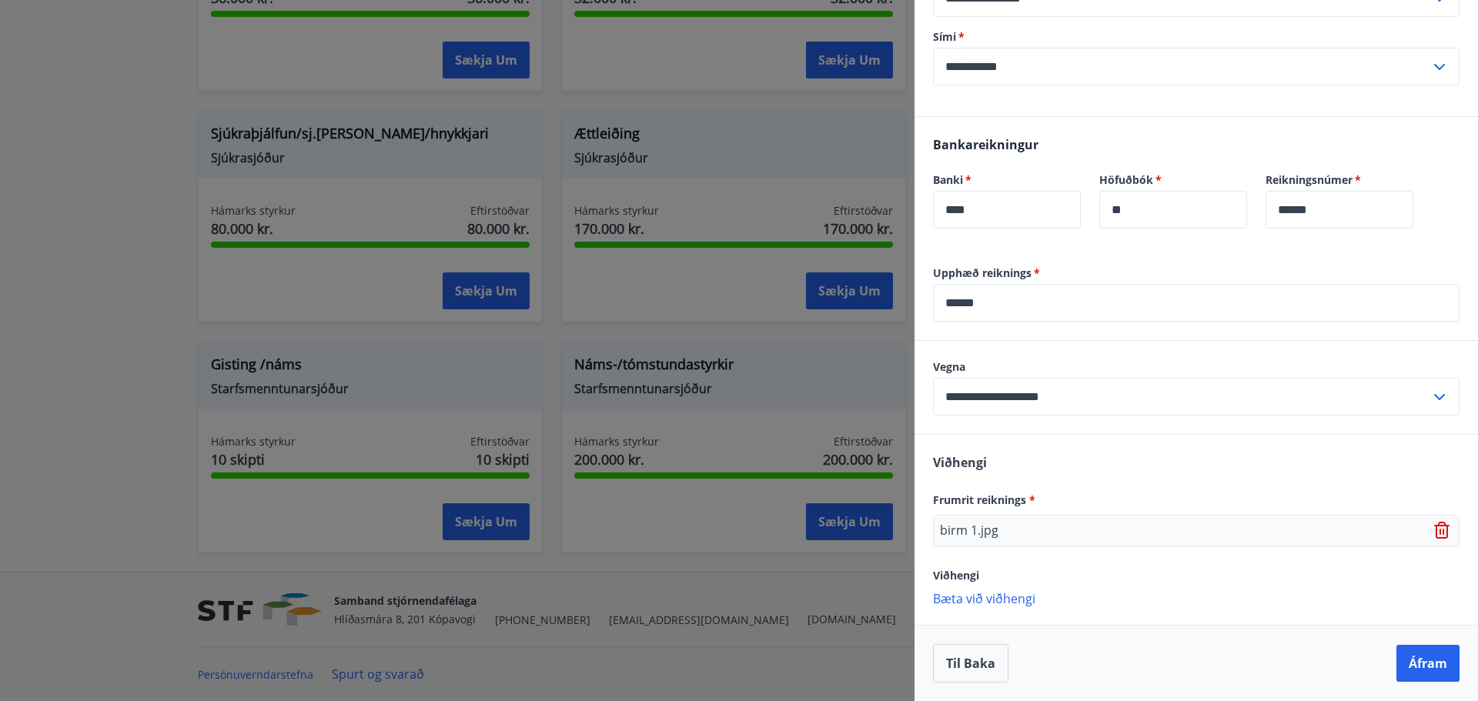
click at [979, 598] on p "Bæta við viðhengi" at bounding box center [1196, 597] width 527 height 15
click at [958, 632] on p "Bæta við viðhengi" at bounding box center [1196, 630] width 527 height 15
click at [974, 663] on p "Bæta við viðhengi" at bounding box center [1196, 668] width 527 height 15
click at [957, 670] on p "Bæta við viðhengi" at bounding box center [1196, 668] width 527 height 15
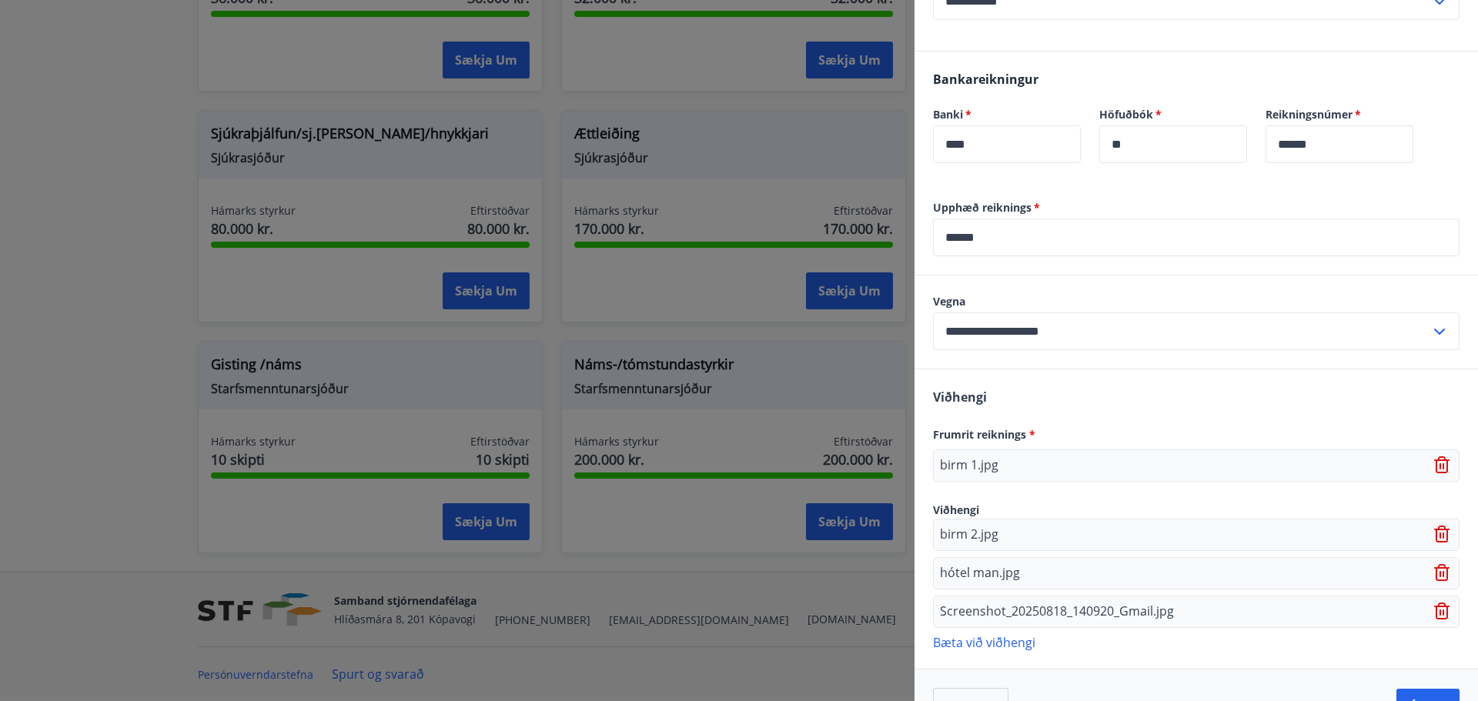
scroll to position [711, 0]
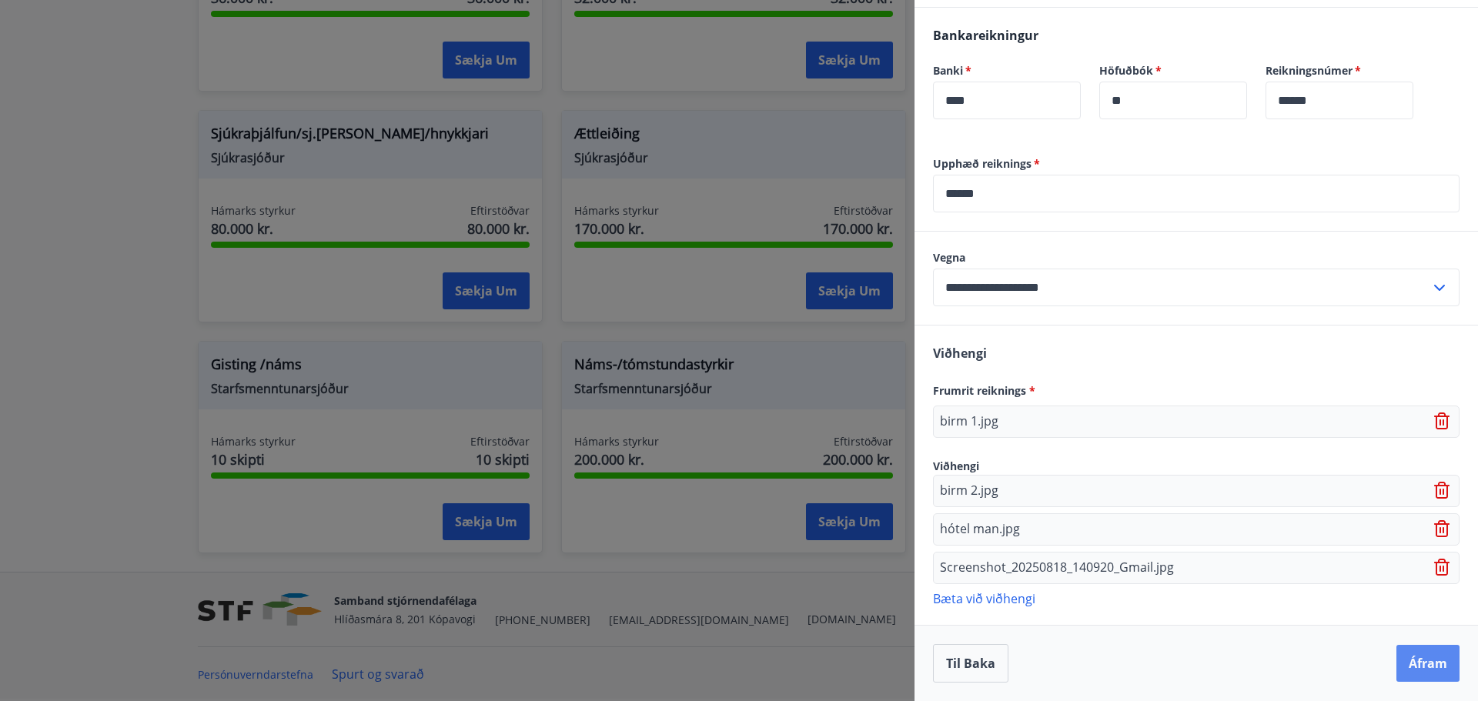
click at [1422, 664] on button "Áfram" at bounding box center [1428, 663] width 63 height 37
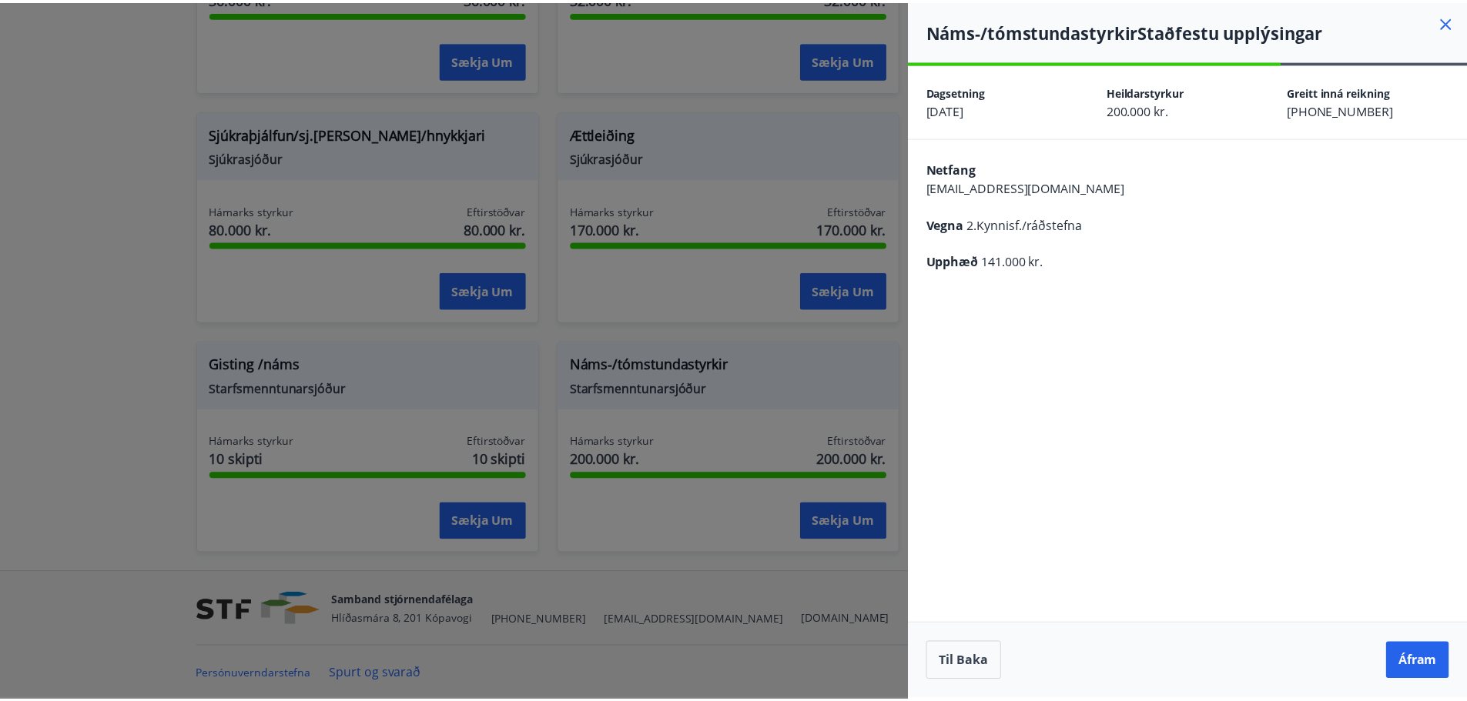
scroll to position [0, 0]
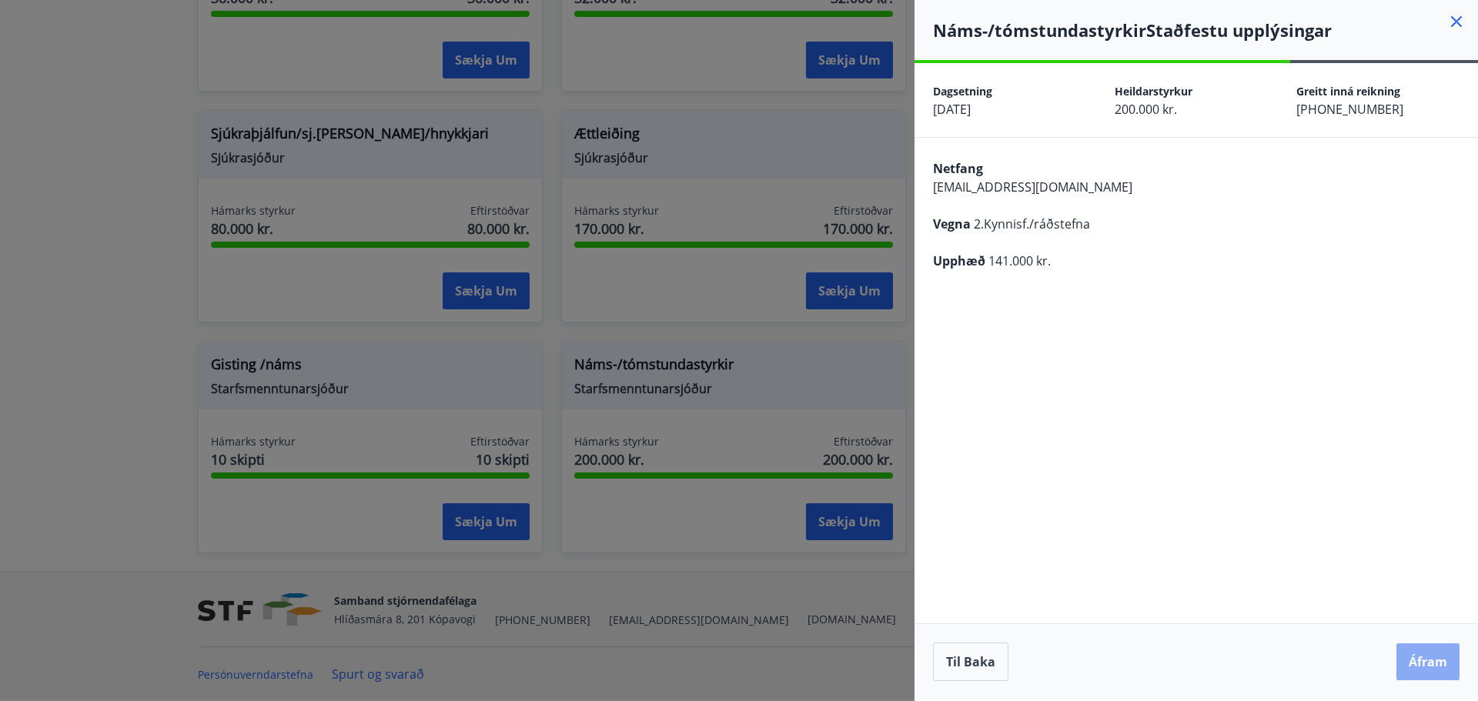
click at [1431, 658] on button "Áfram" at bounding box center [1428, 662] width 63 height 37
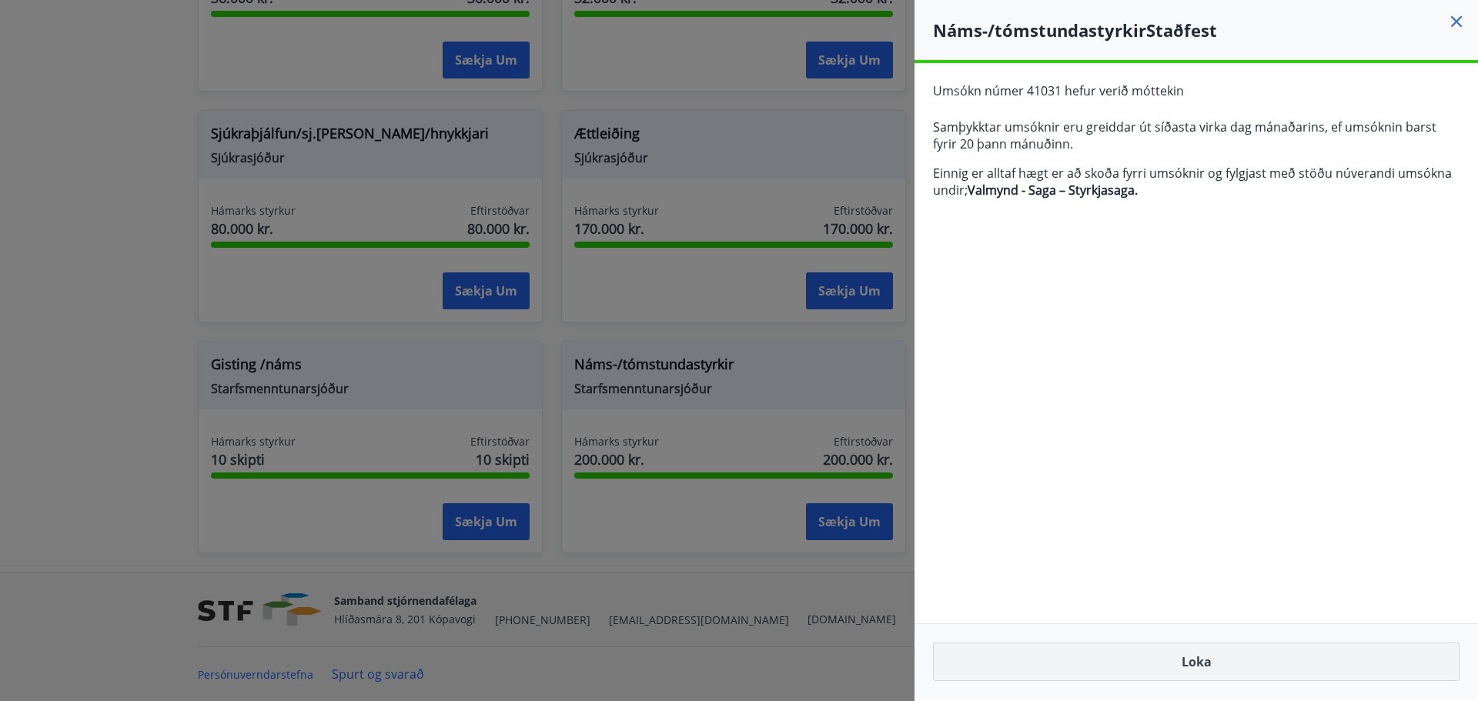
click at [1222, 665] on button "Loka" at bounding box center [1196, 662] width 527 height 38
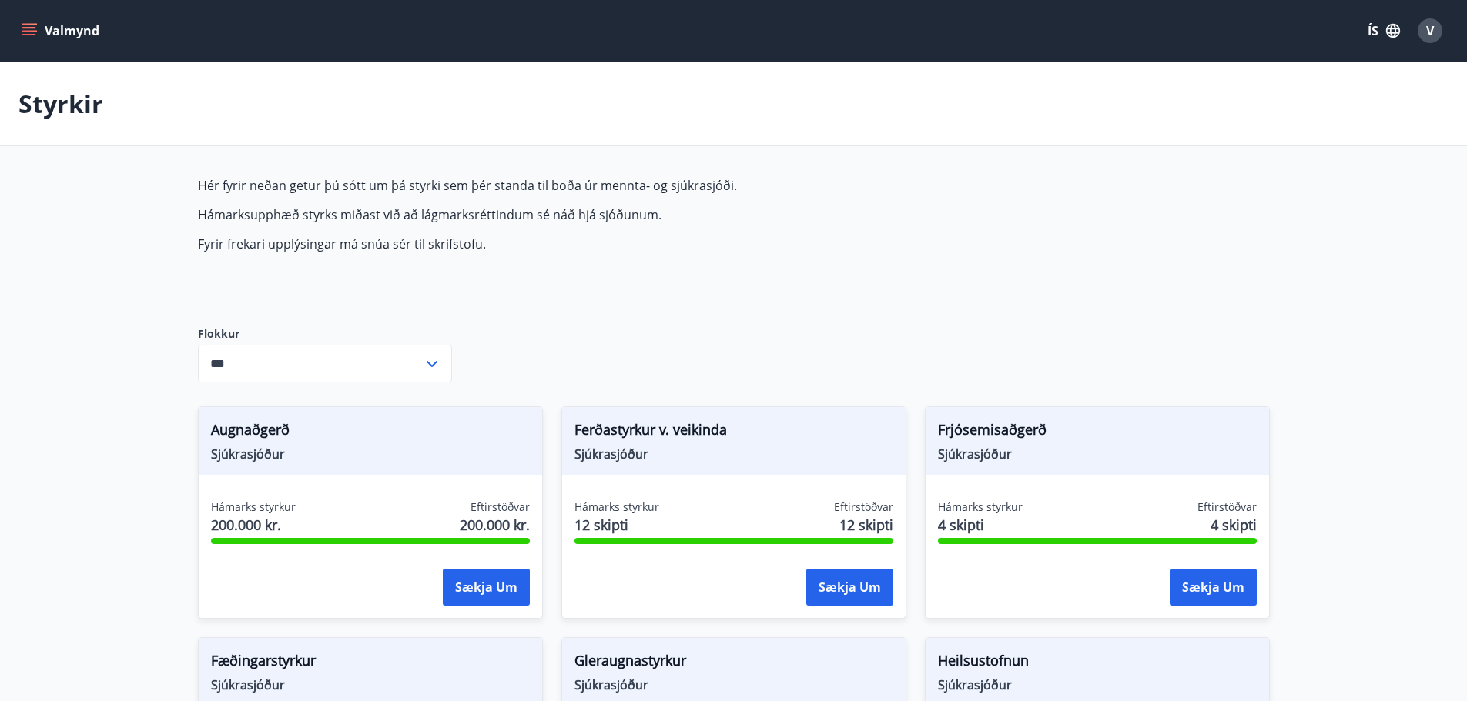
click at [26, 28] on icon "menu" at bounding box center [29, 28] width 14 height 2
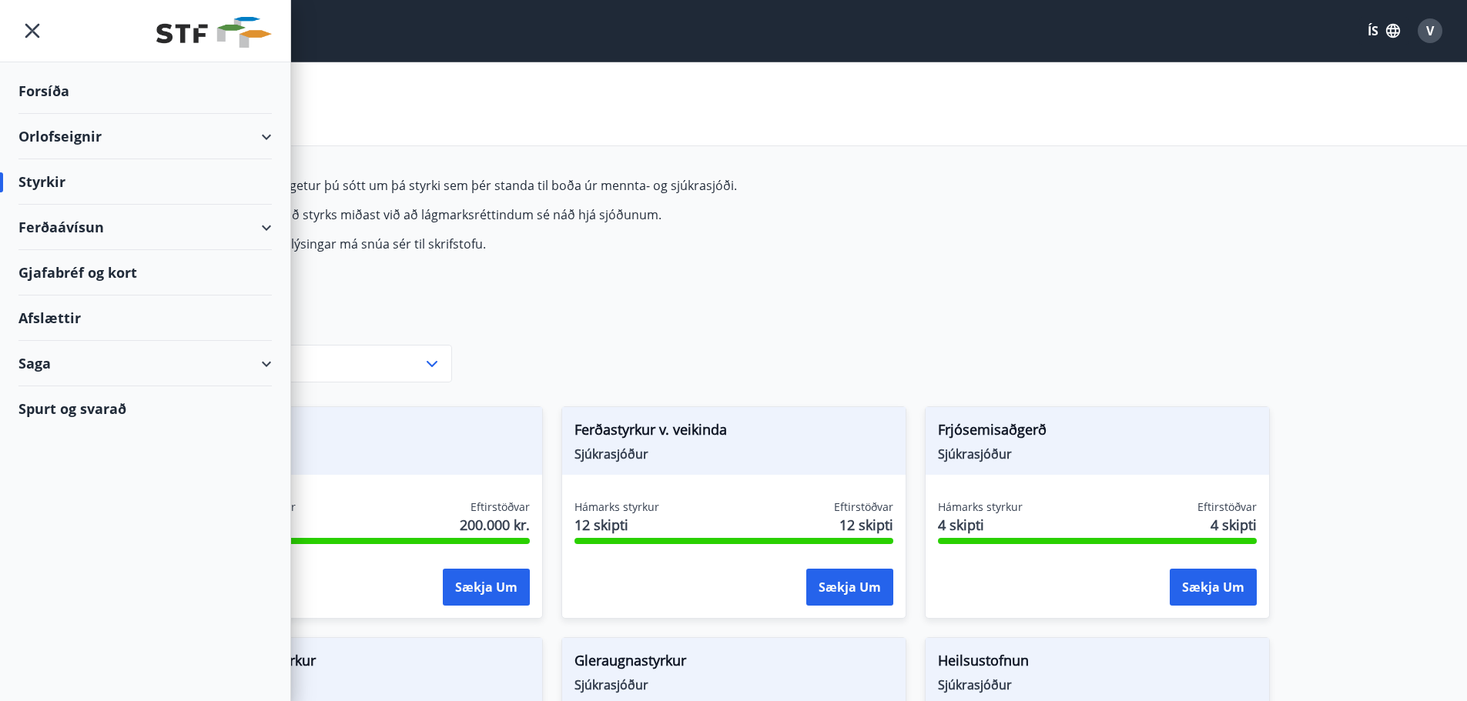
click at [76, 363] on div "Saga" at bounding box center [144, 363] width 253 height 45
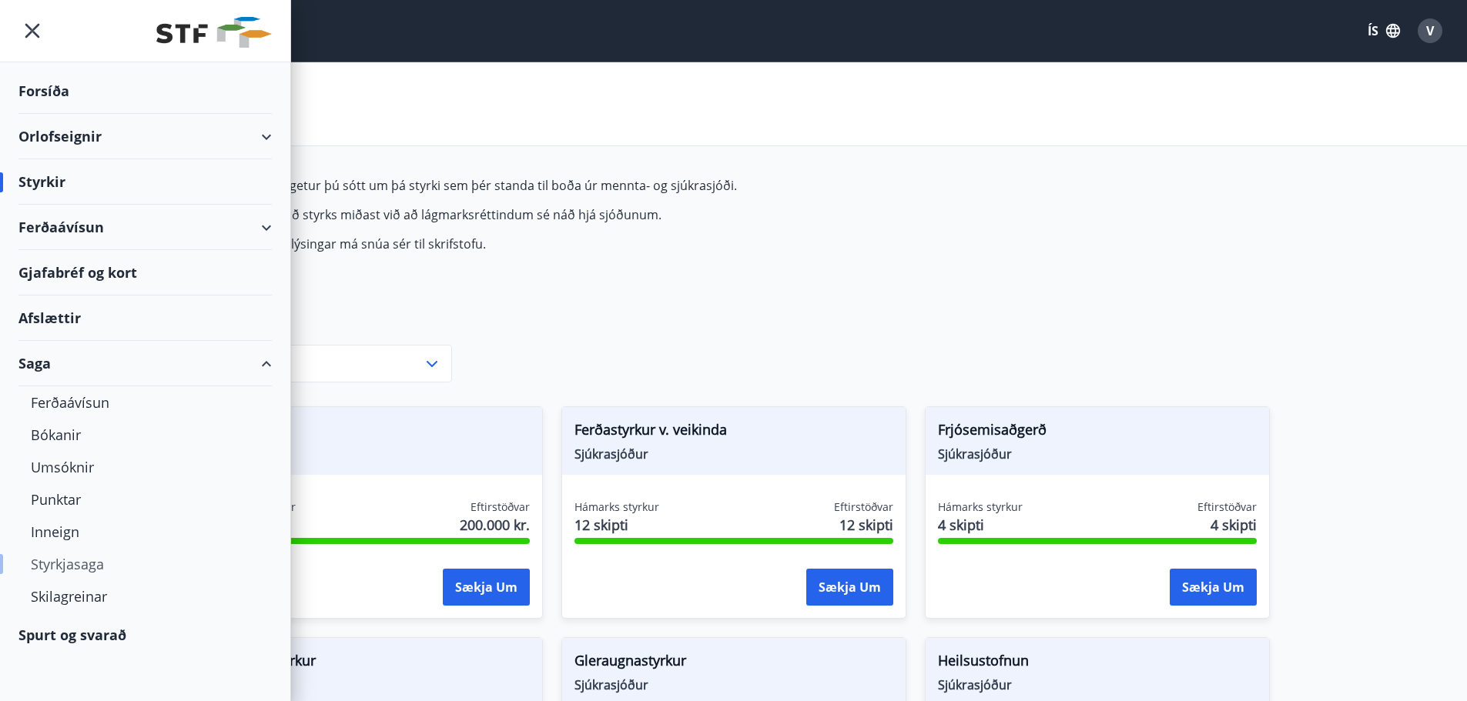
click at [71, 565] on div "Styrkjasaga" at bounding box center [145, 564] width 229 height 32
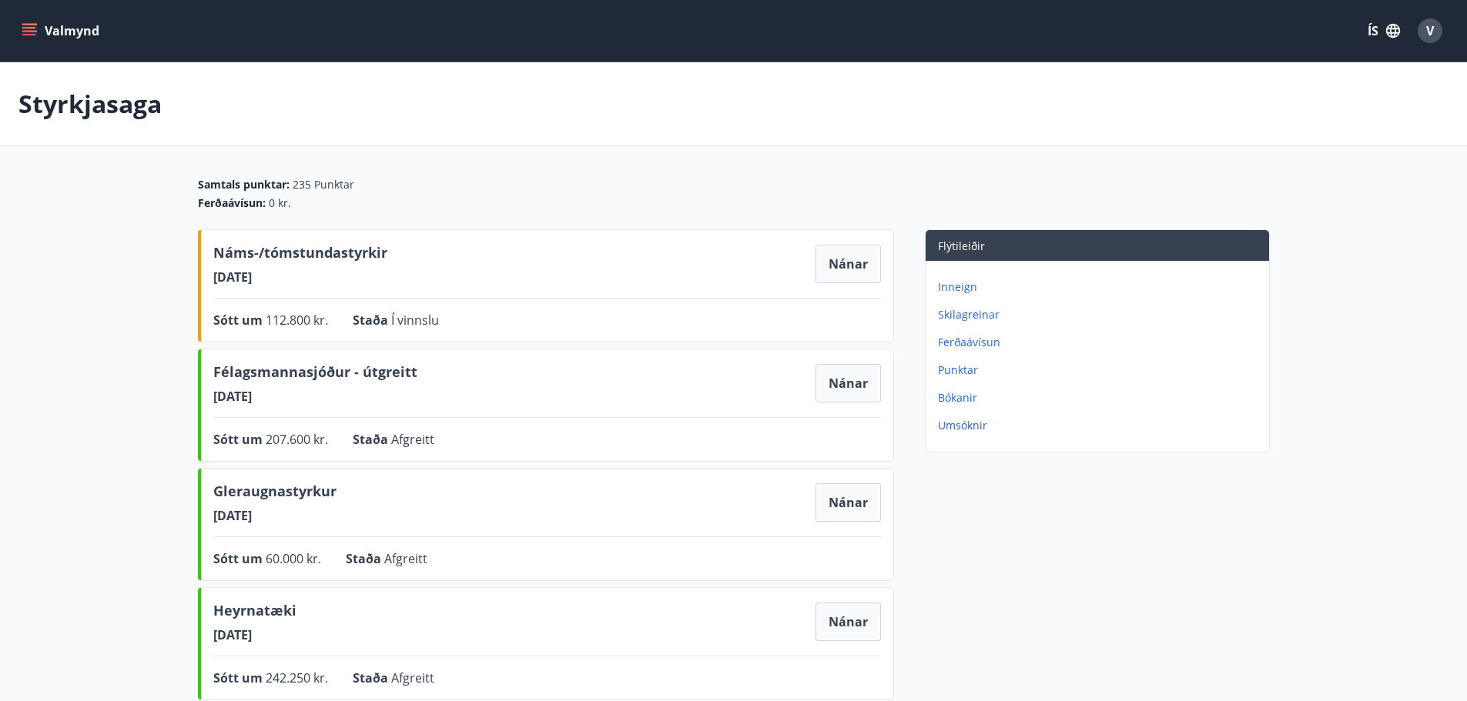
click at [37, 31] on button "Valmynd" at bounding box center [61, 31] width 87 height 28
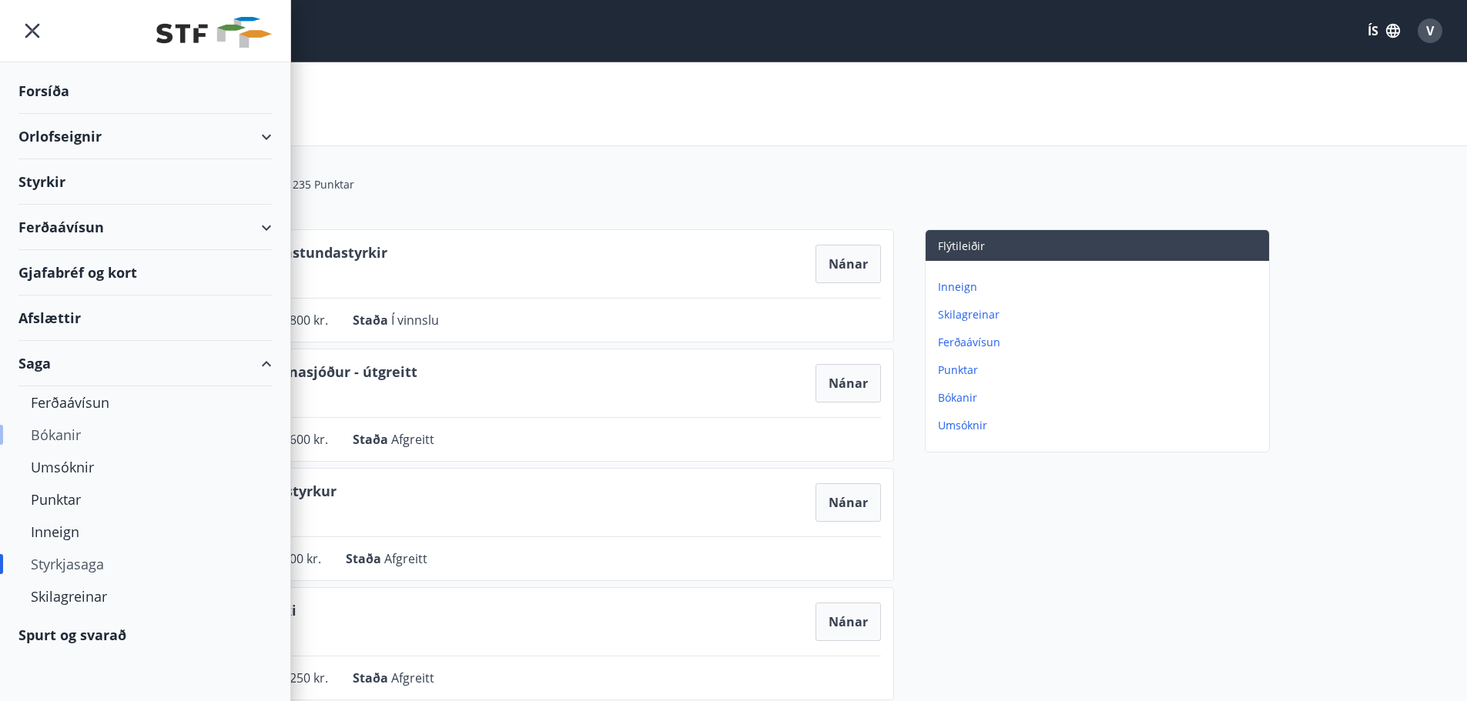
click at [45, 431] on div "Bókanir" at bounding box center [145, 435] width 229 height 32
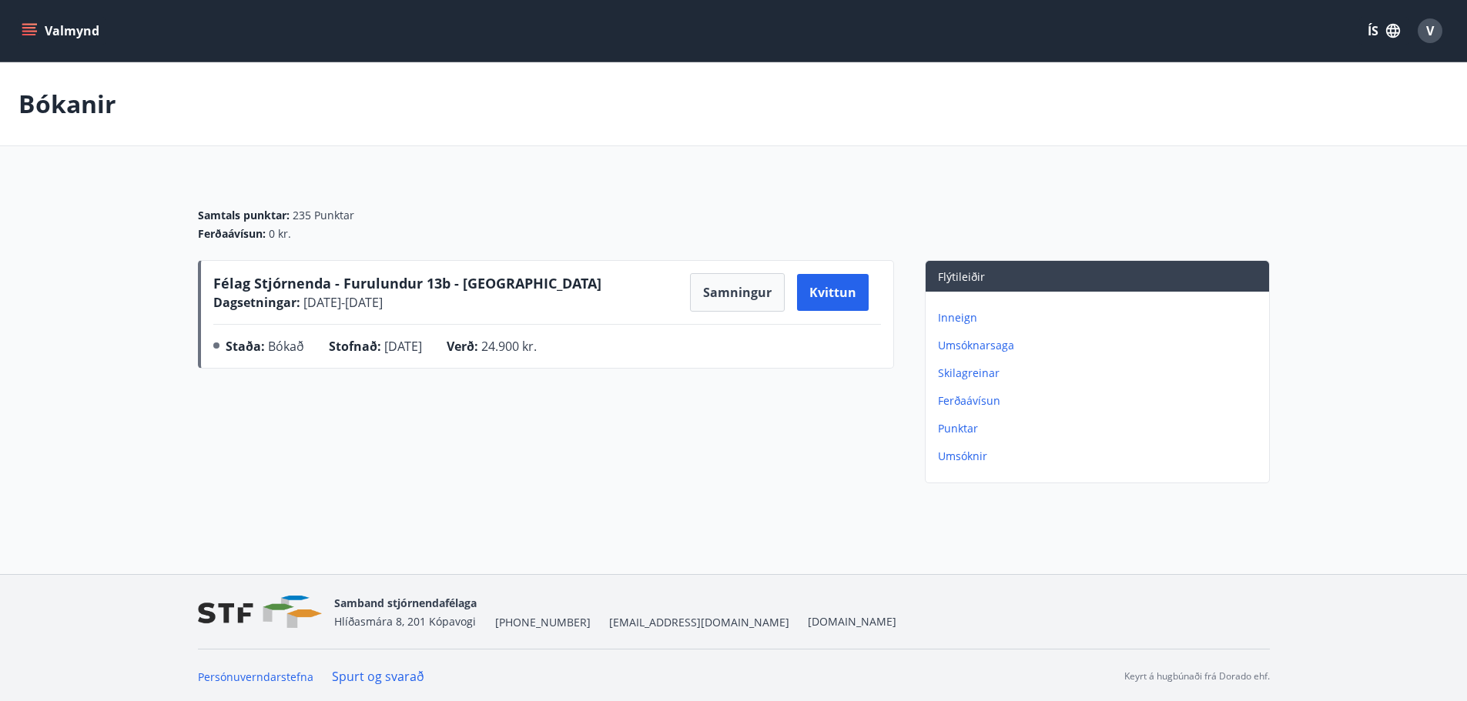
click at [26, 26] on icon "menu" at bounding box center [29, 30] width 15 height 15
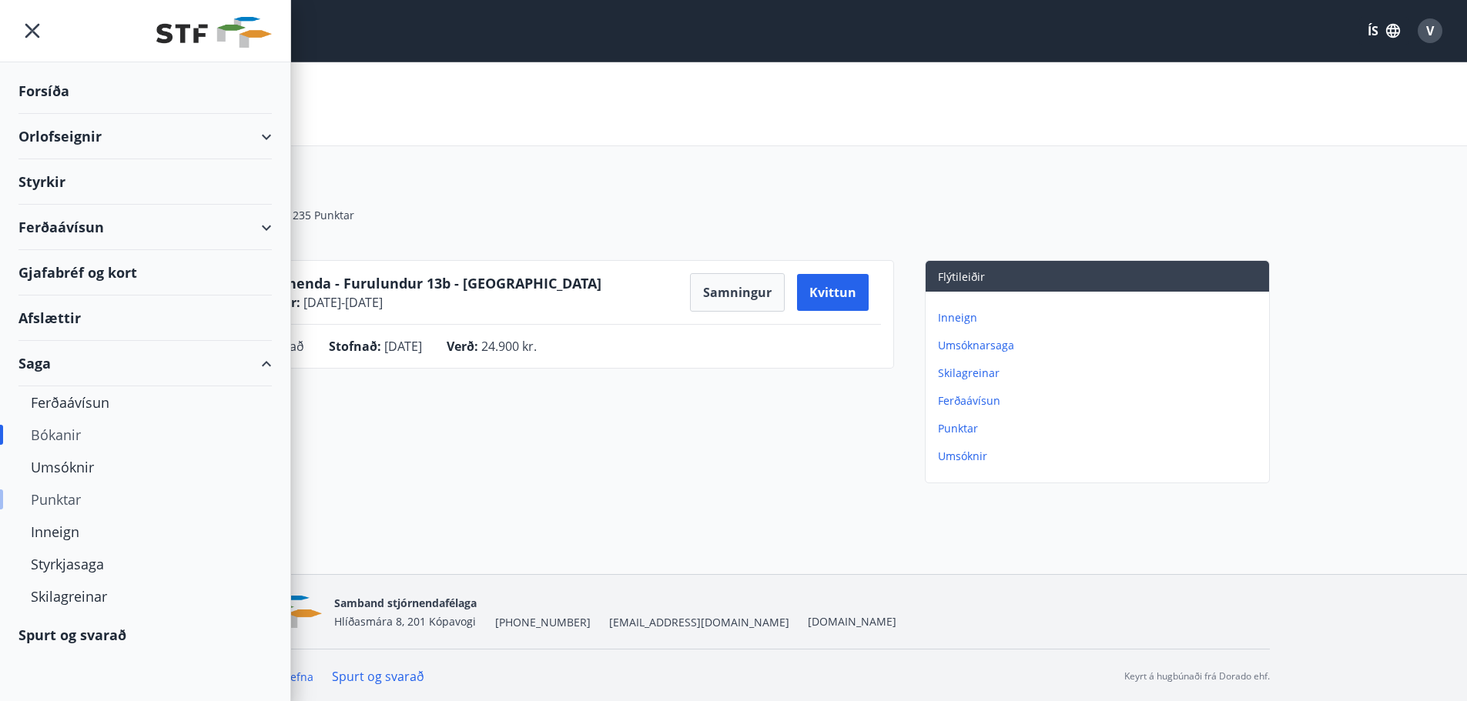
click at [58, 497] on div "Punktar" at bounding box center [145, 499] width 229 height 32
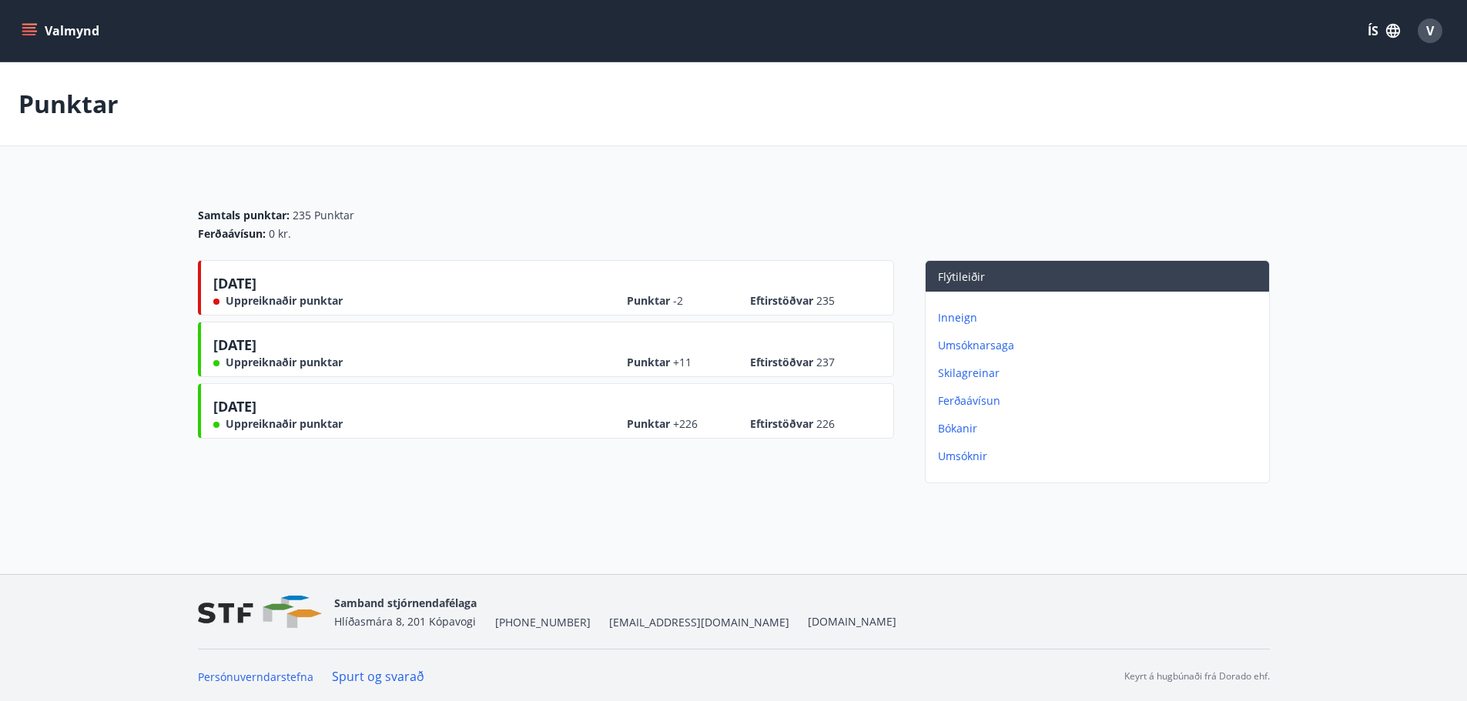
click at [25, 26] on icon "menu" at bounding box center [29, 30] width 15 height 15
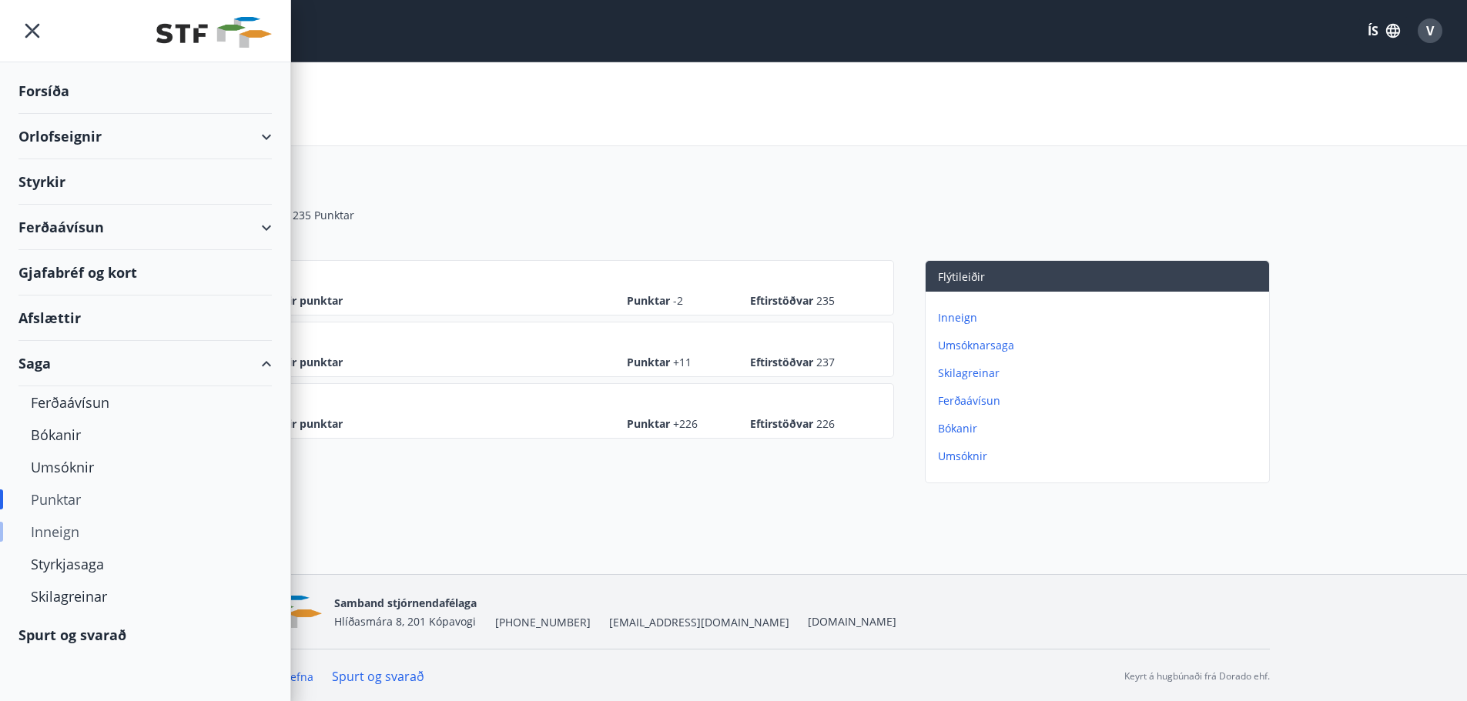
click at [55, 530] on div "Inneign" at bounding box center [145, 532] width 229 height 32
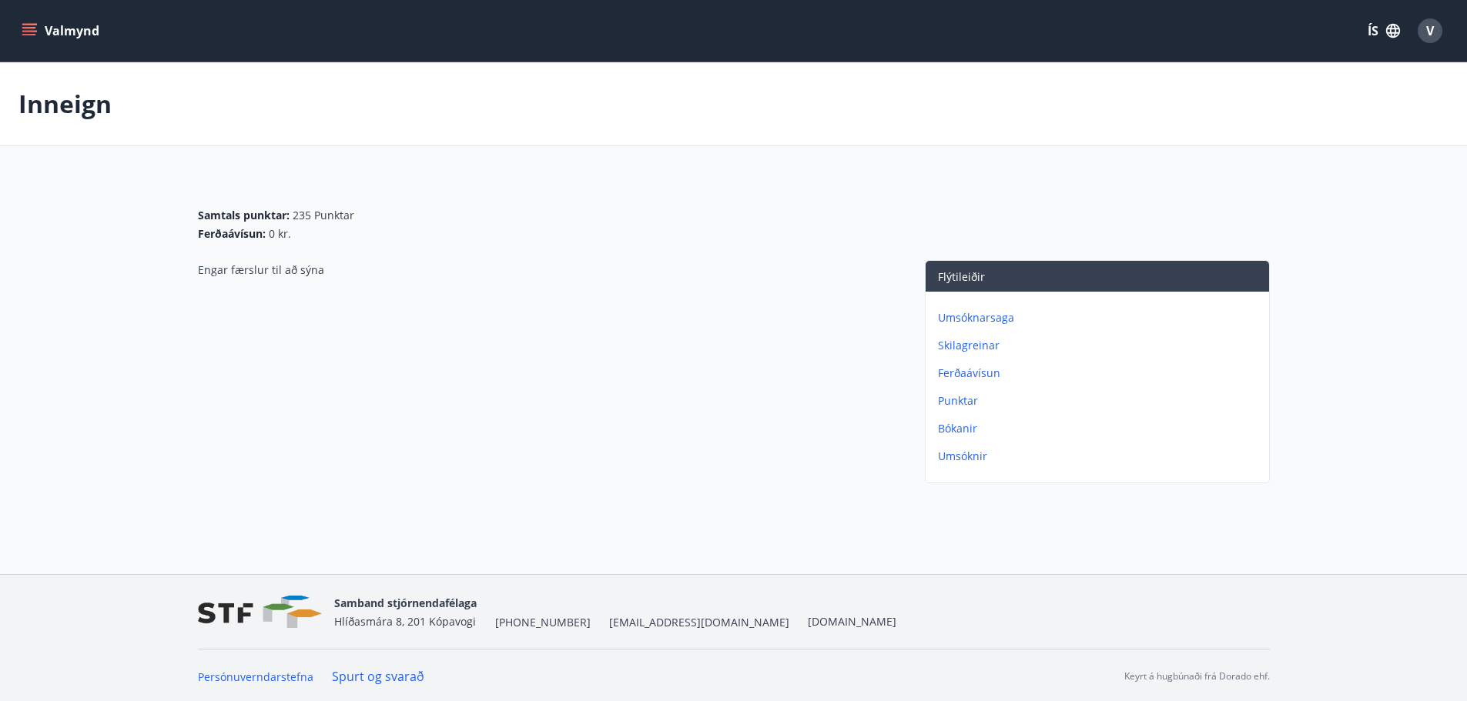
click at [31, 30] on icon "menu" at bounding box center [29, 30] width 15 height 15
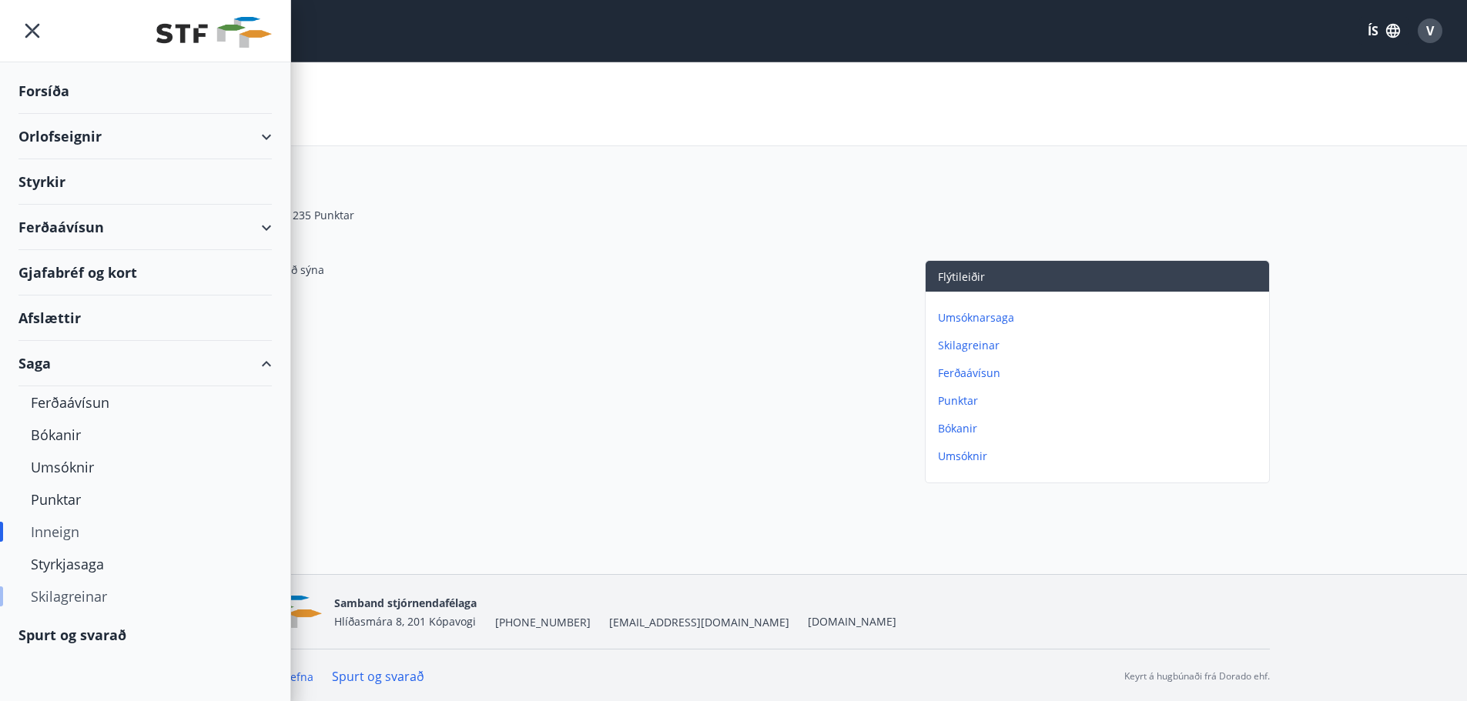
click at [72, 599] on div "Skilagreinar" at bounding box center [145, 596] width 229 height 32
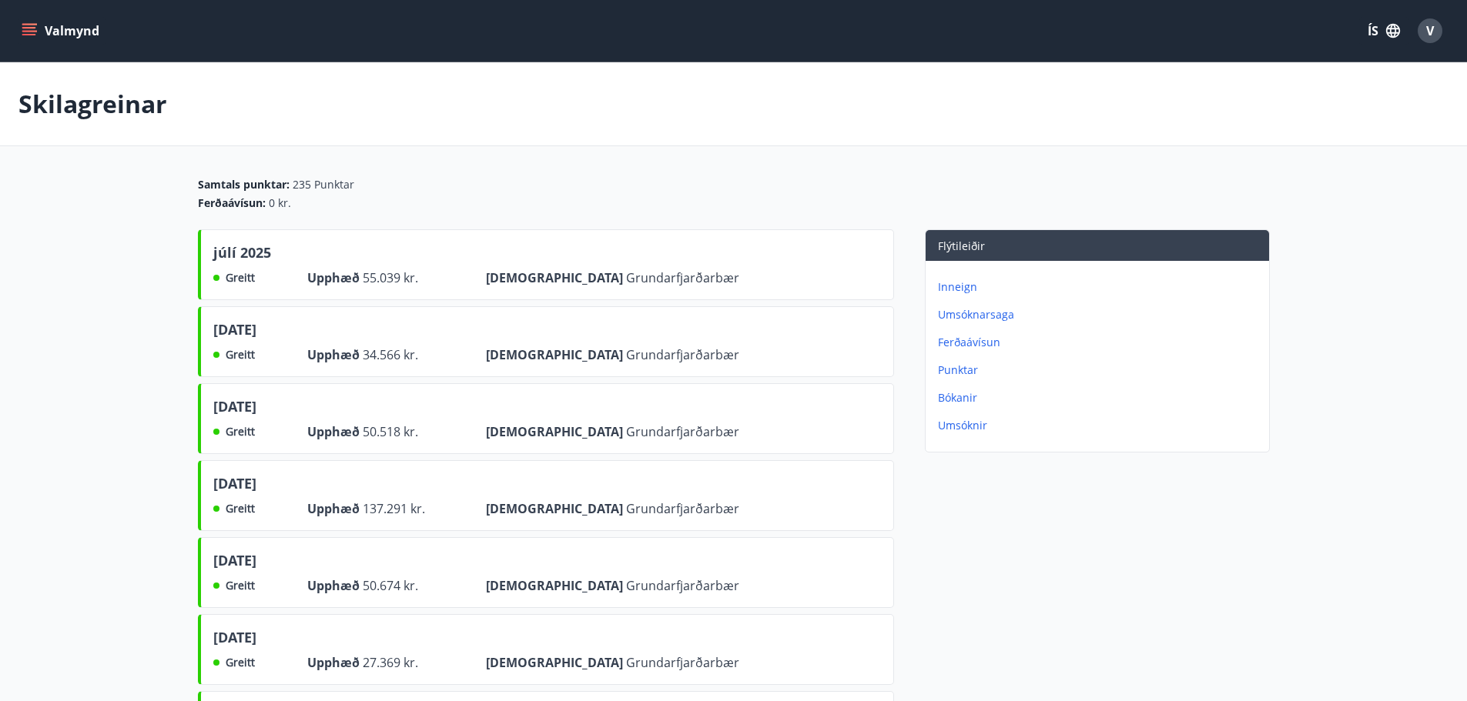
click at [23, 38] on icon "menu" at bounding box center [29, 30] width 15 height 15
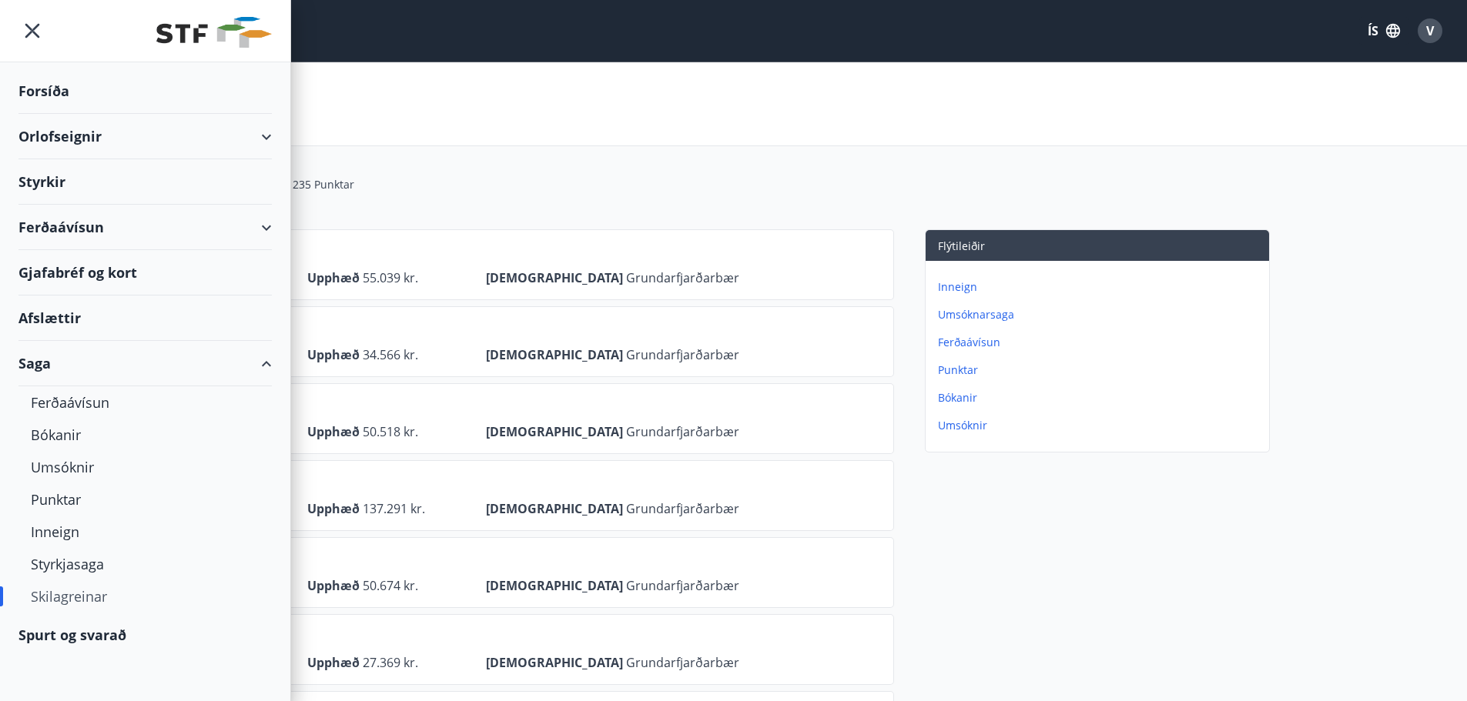
click at [39, 313] on div "Afslættir" at bounding box center [144, 318] width 253 height 45
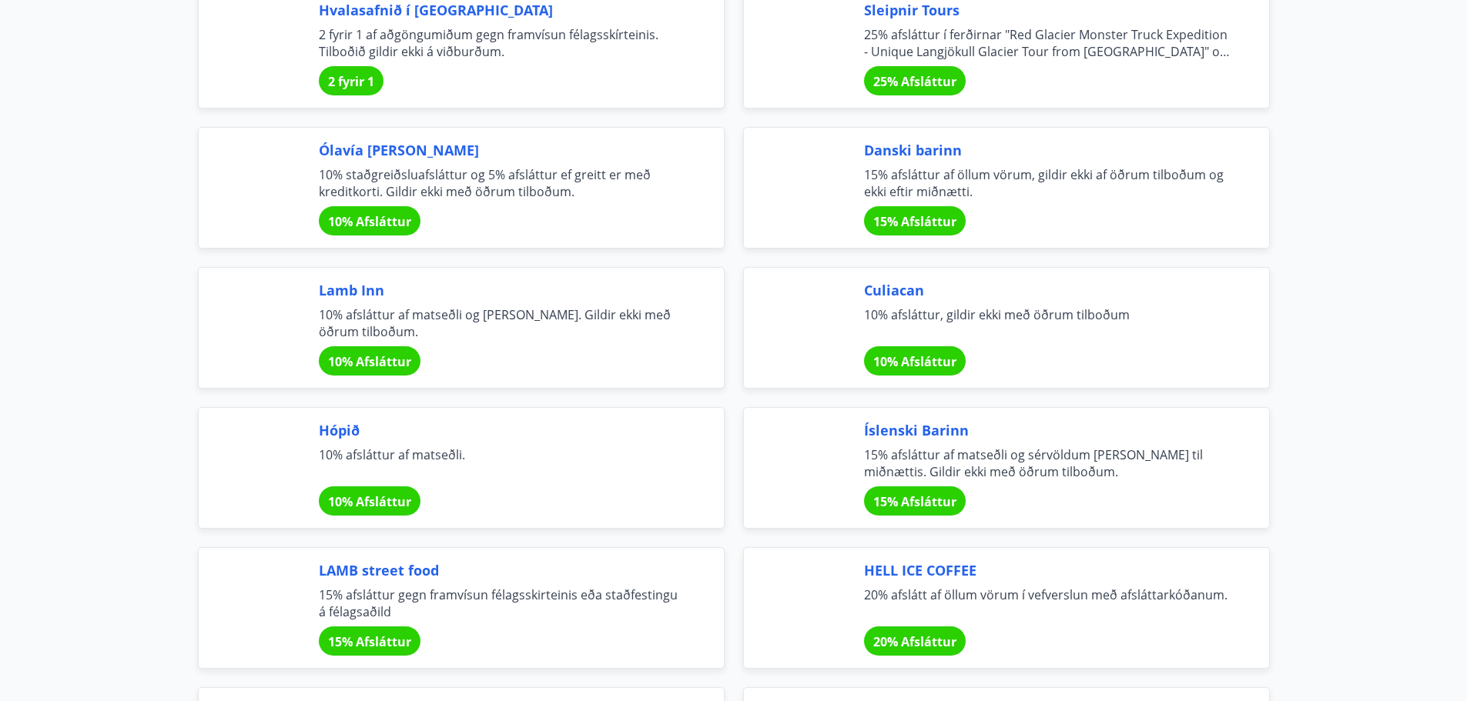
scroll to position [4234, 0]
